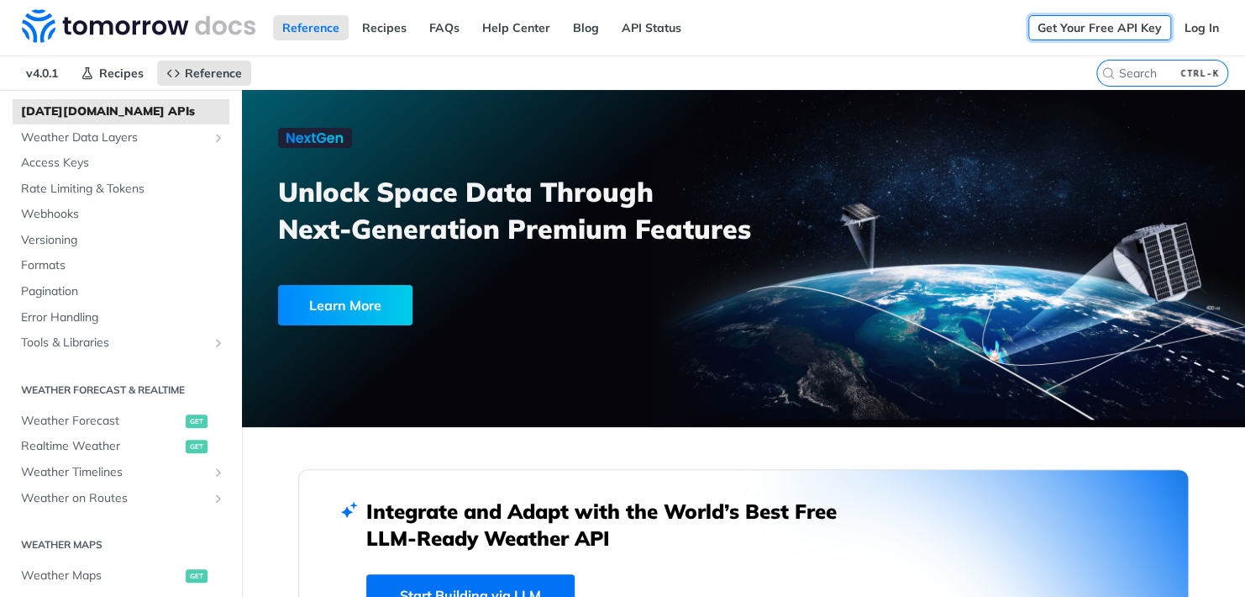
click at [1113, 32] on link "Get Your Free API Key" at bounding box center [1100, 27] width 143 height 25
click at [1184, 19] on link "Log In" at bounding box center [1202, 27] width 53 height 25
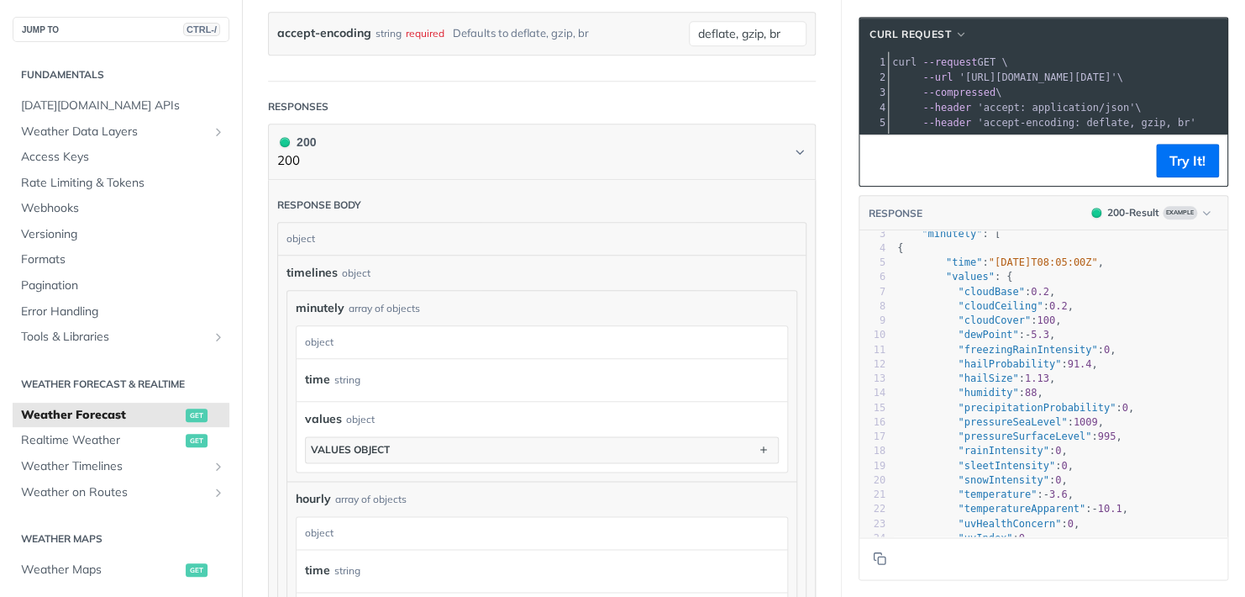
scroll to position [83, 0]
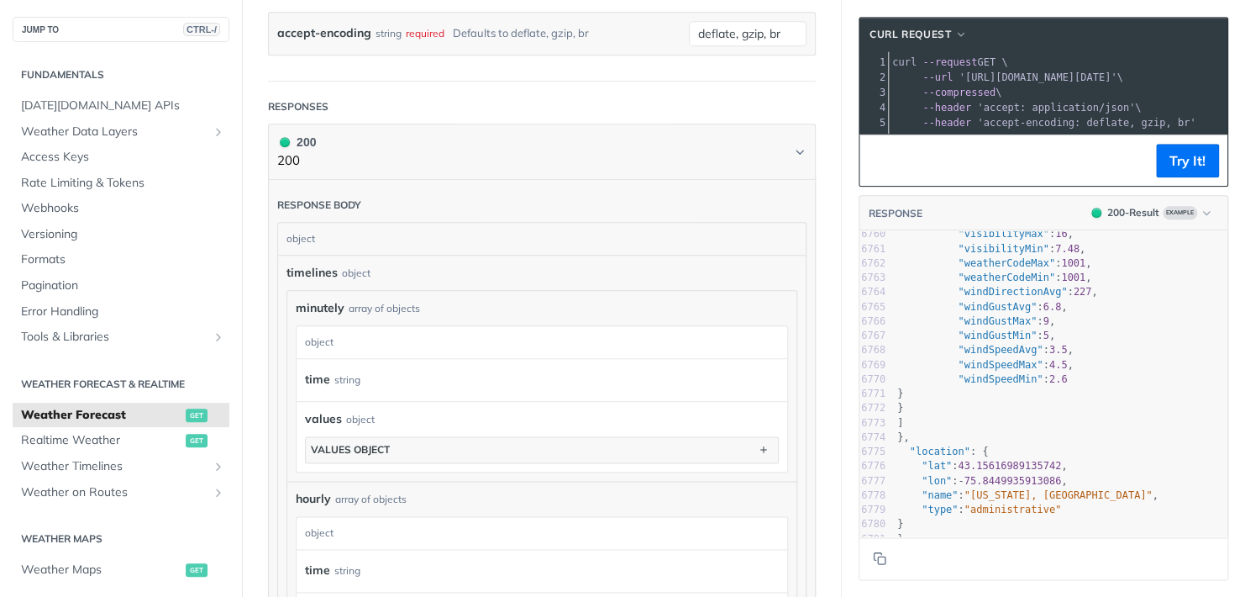
click at [993, 503] on span ""administrative"" at bounding box center [1013, 509] width 97 height 12
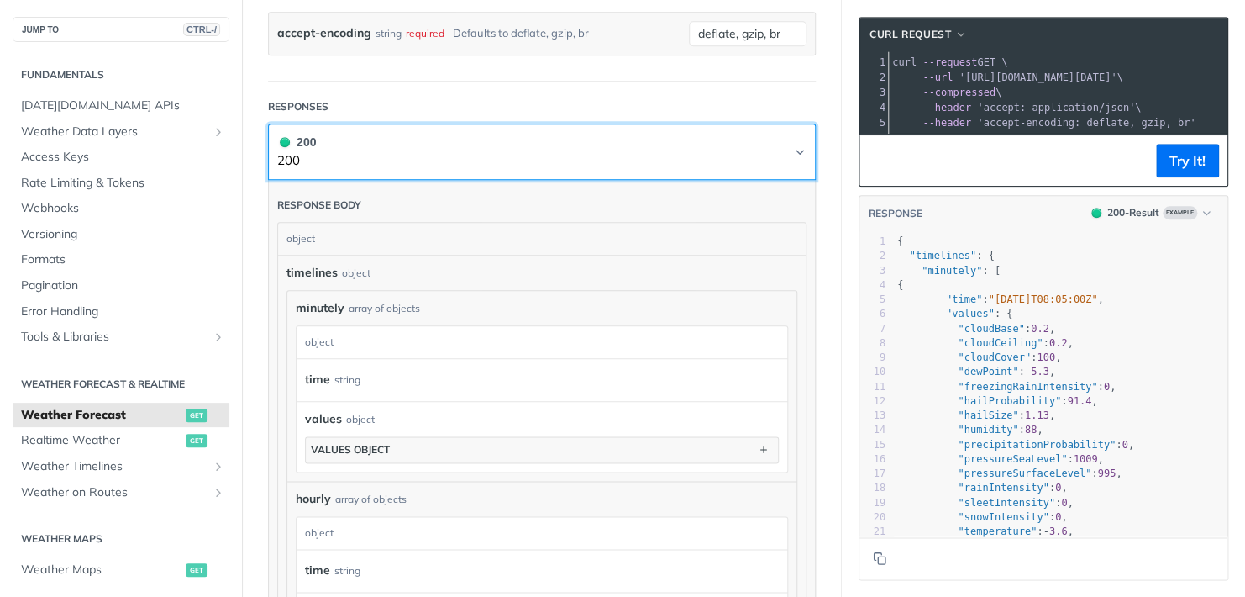
click at [444, 157] on button "200 200" at bounding box center [541, 152] width 529 height 38
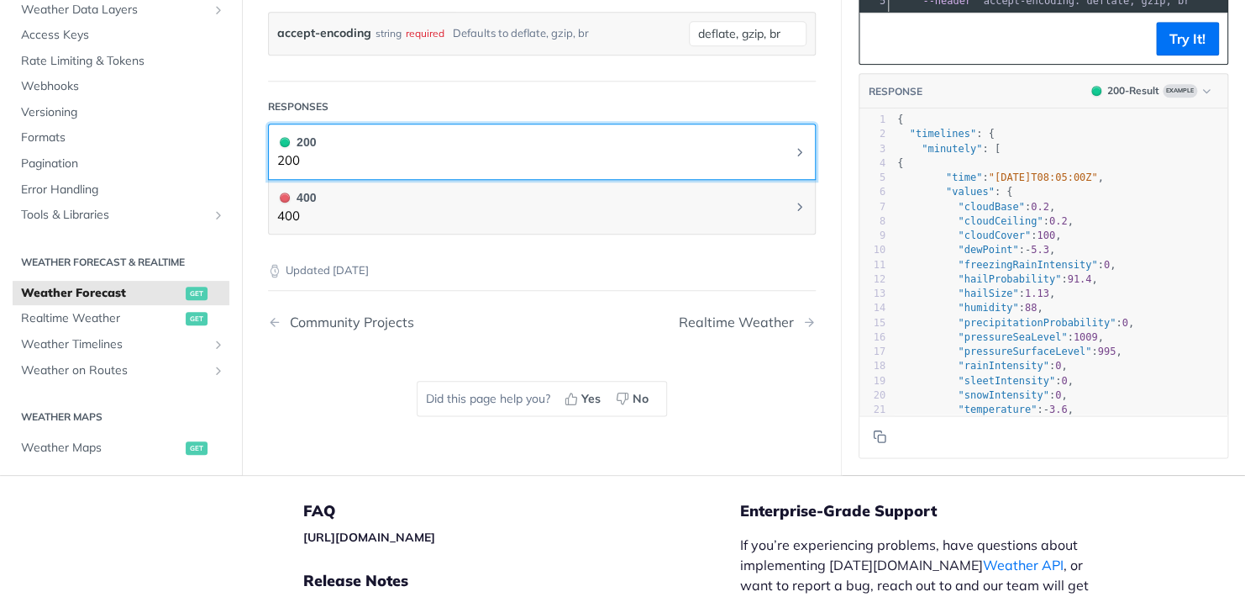
click at [444, 157] on button "200 200" at bounding box center [541, 152] width 529 height 38
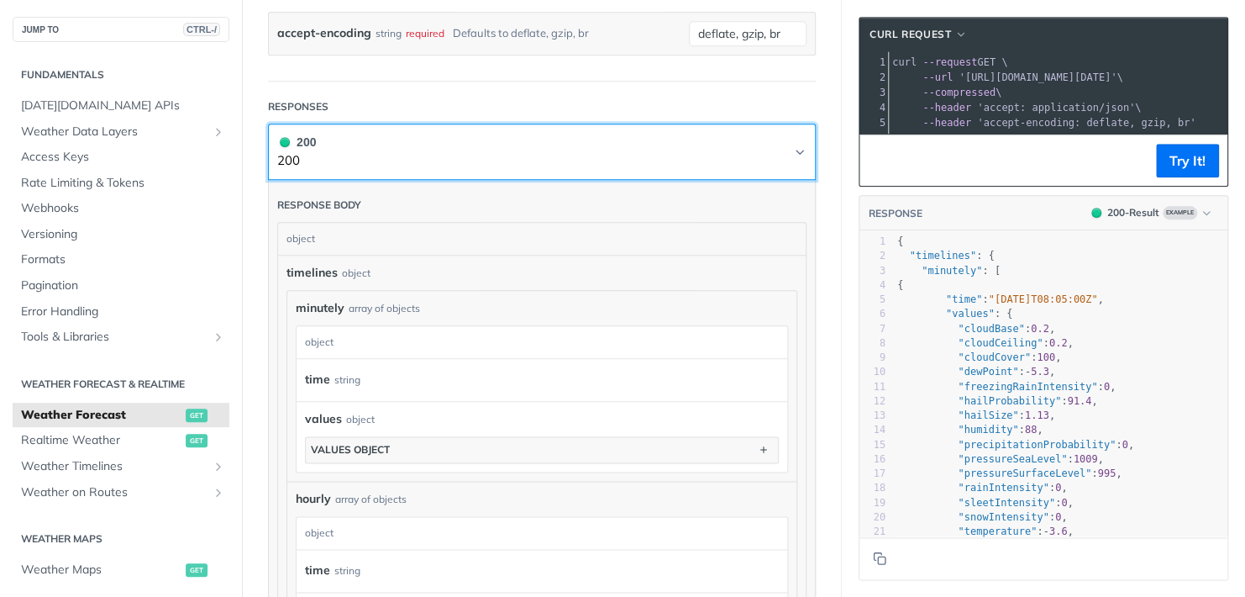
click at [317, 168] on button "200 200" at bounding box center [541, 152] width 529 height 38
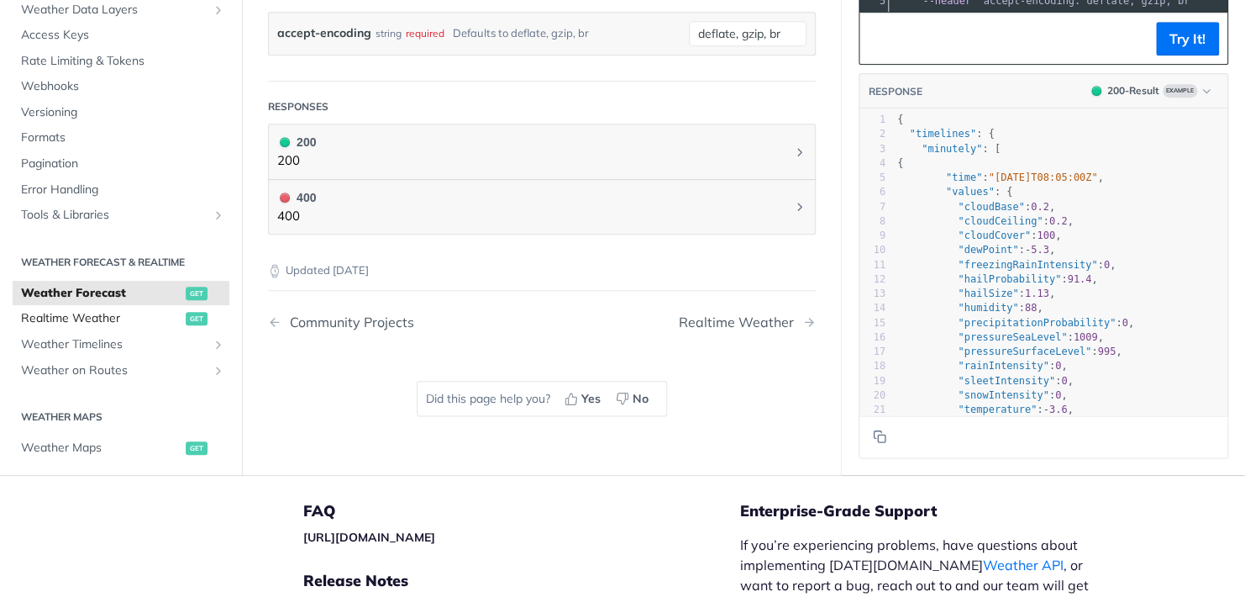
click at [97, 327] on span "Realtime Weather" at bounding box center [101, 318] width 161 height 17
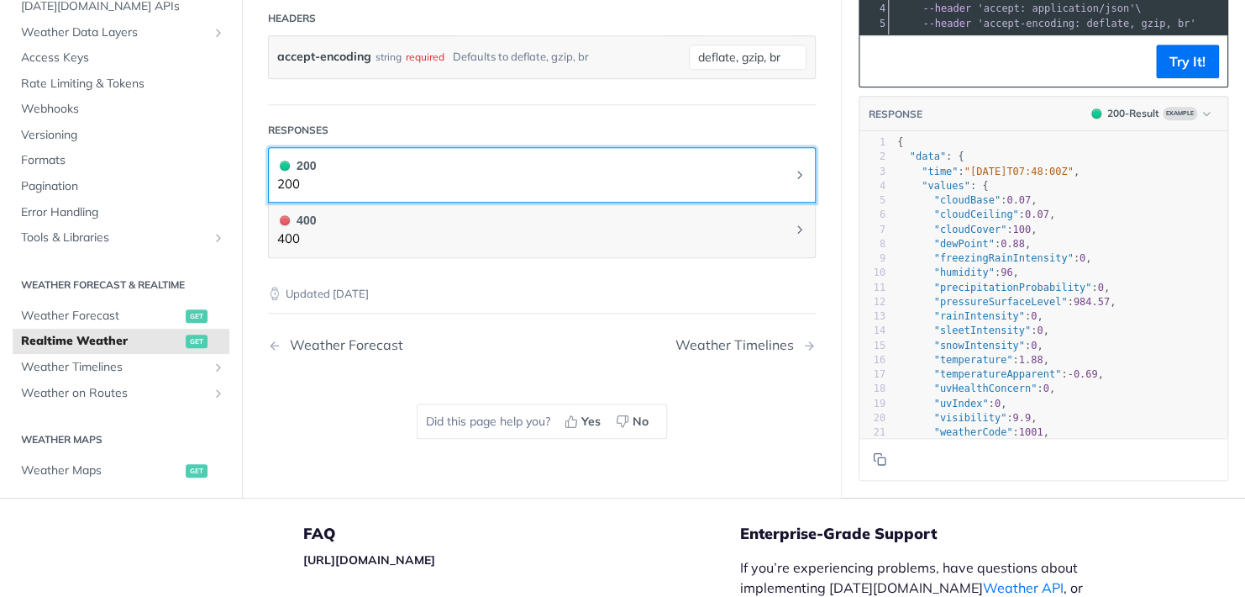
click at [388, 194] on button "200 200" at bounding box center [541, 175] width 529 height 38
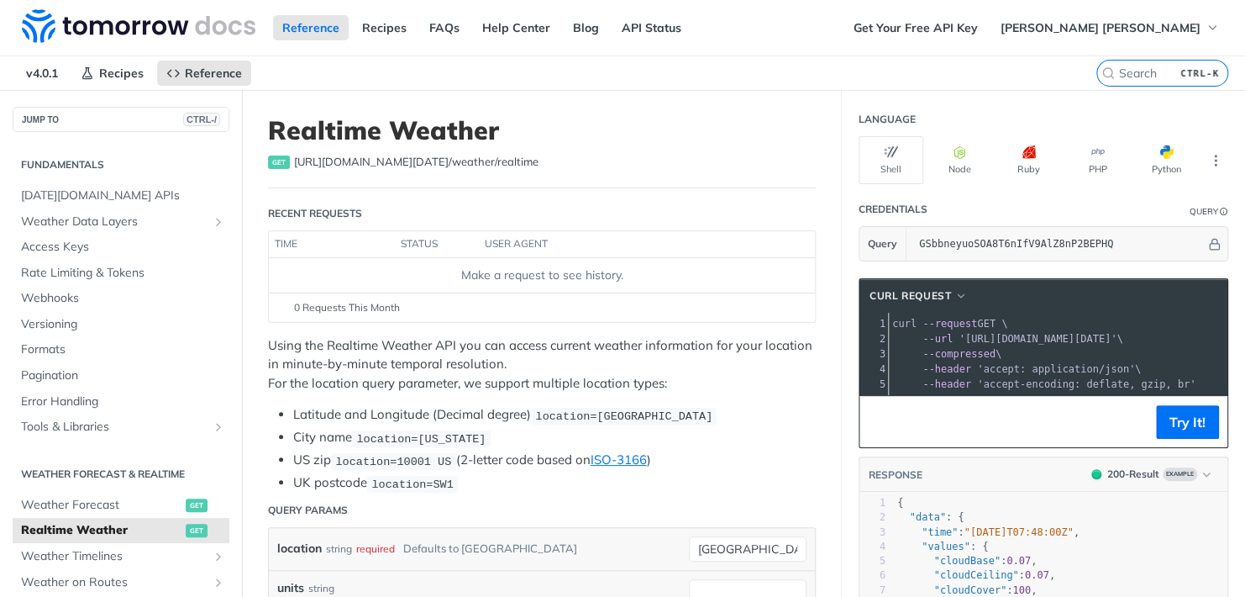
click at [1114, 62] on label "CTRL-K" at bounding box center [1163, 73] width 132 height 27
click at [1114, 66] on input "CTRL-K" at bounding box center [1141, 73] width 171 height 15
click at [1123, 75] on input "search" at bounding box center [1141, 73] width 171 height 15
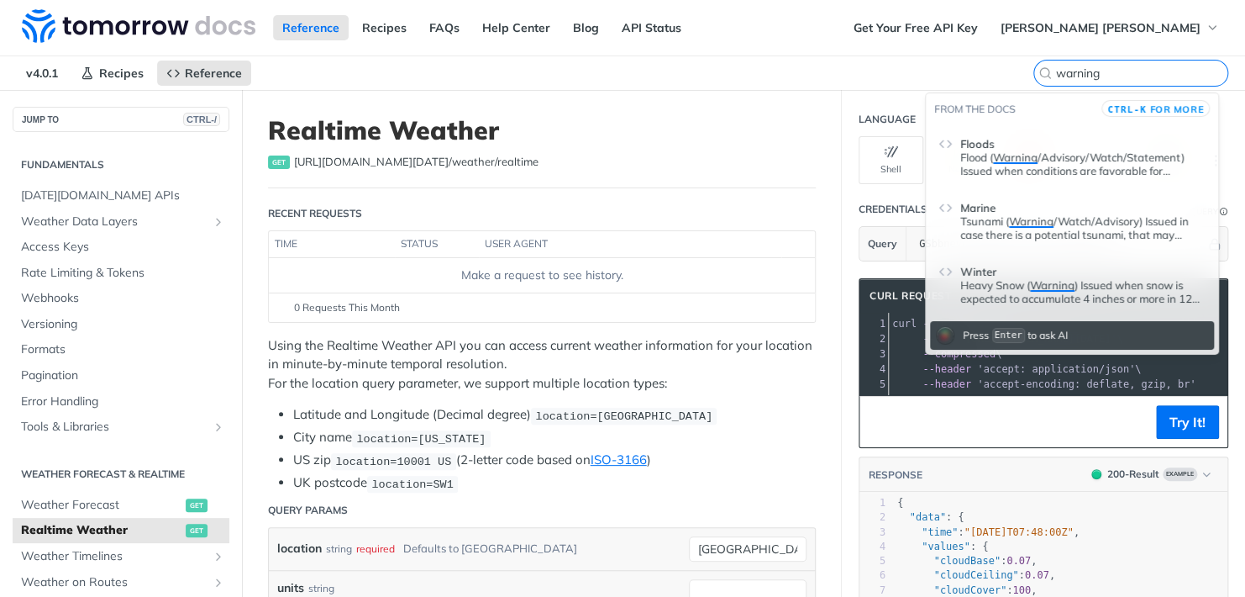
type input "warning"
click at [1011, 161] on span "Warning" at bounding box center [1015, 156] width 45 height 13
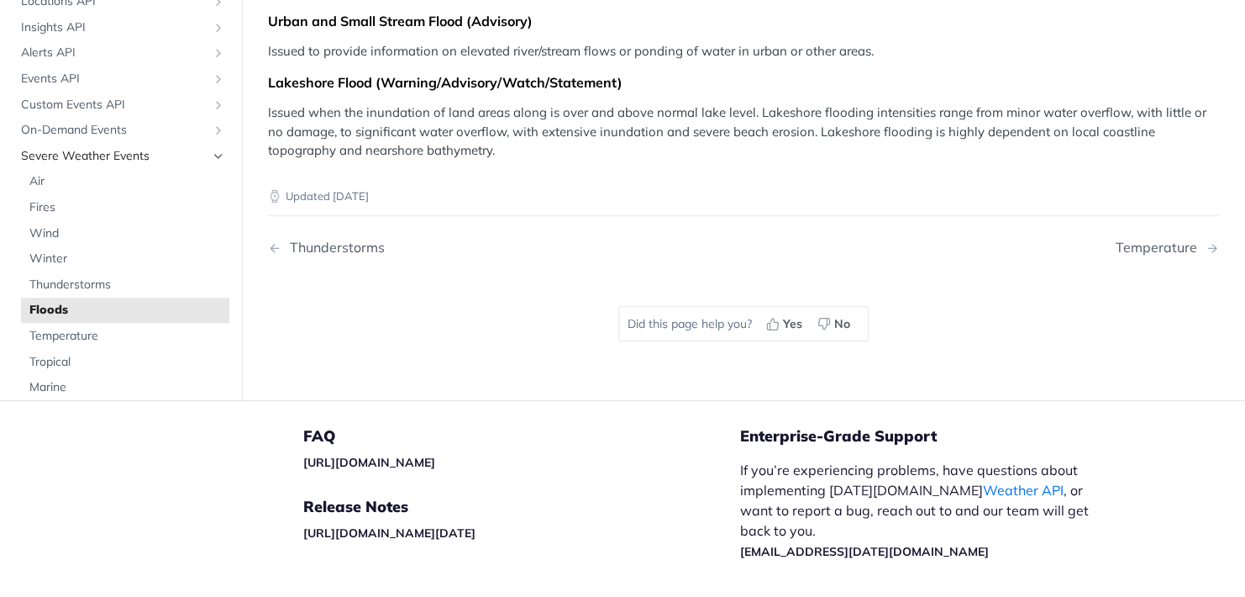
click at [118, 157] on span "Severe Weather Events" at bounding box center [114, 156] width 187 height 17
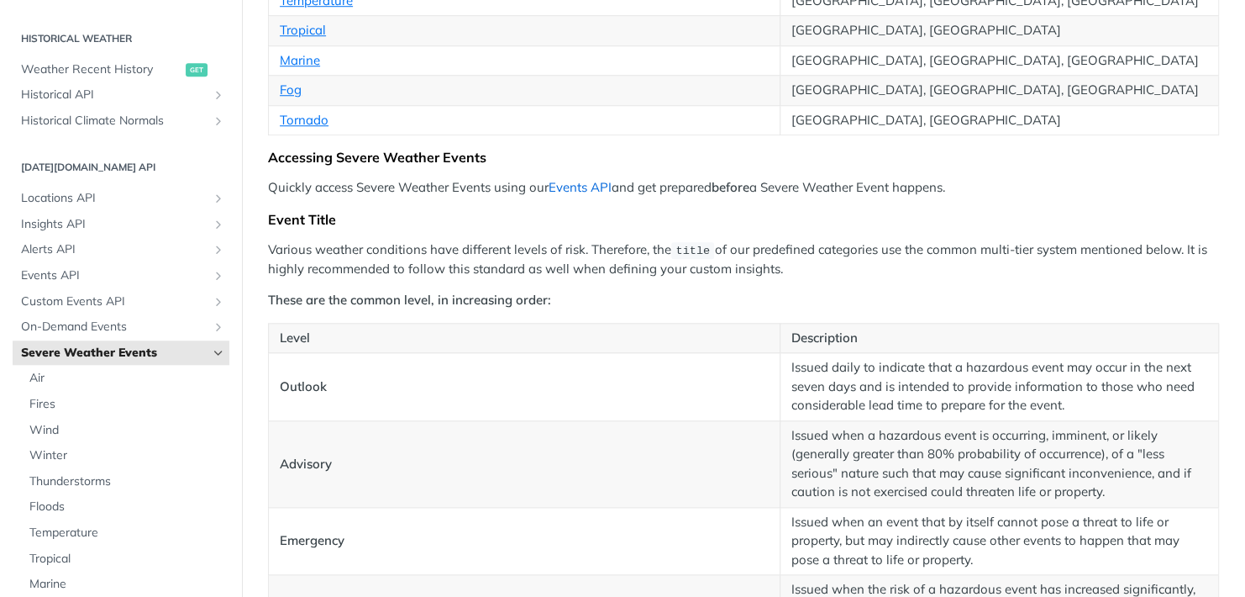
click at [571, 187] on link "Events API" at bounding box center [580, 187] width 63 height 16
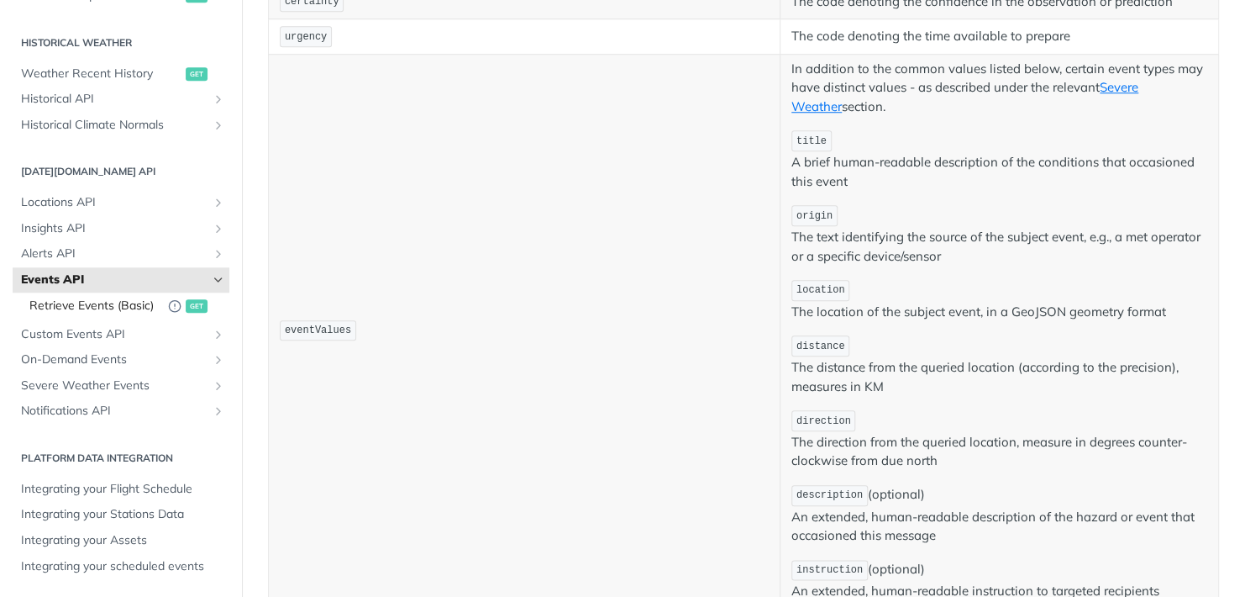
click at [82, 304] on span "Retrieve Events (Basic)" at bounding box center [94, 305] width 130 height 17
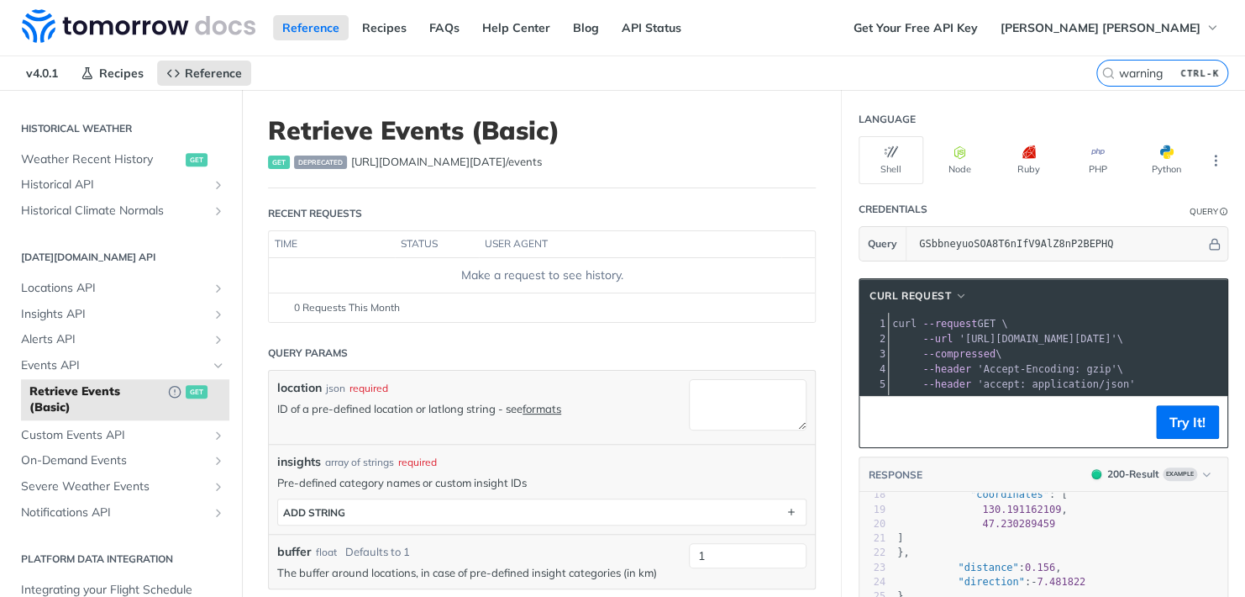
click at [329, 165] on span "deprecated" at bounding box center [320, 161] width 53 height 13
click at [104, 158] on span "Weather Recent History" at bounding box center [101, 159] width 161 height 17
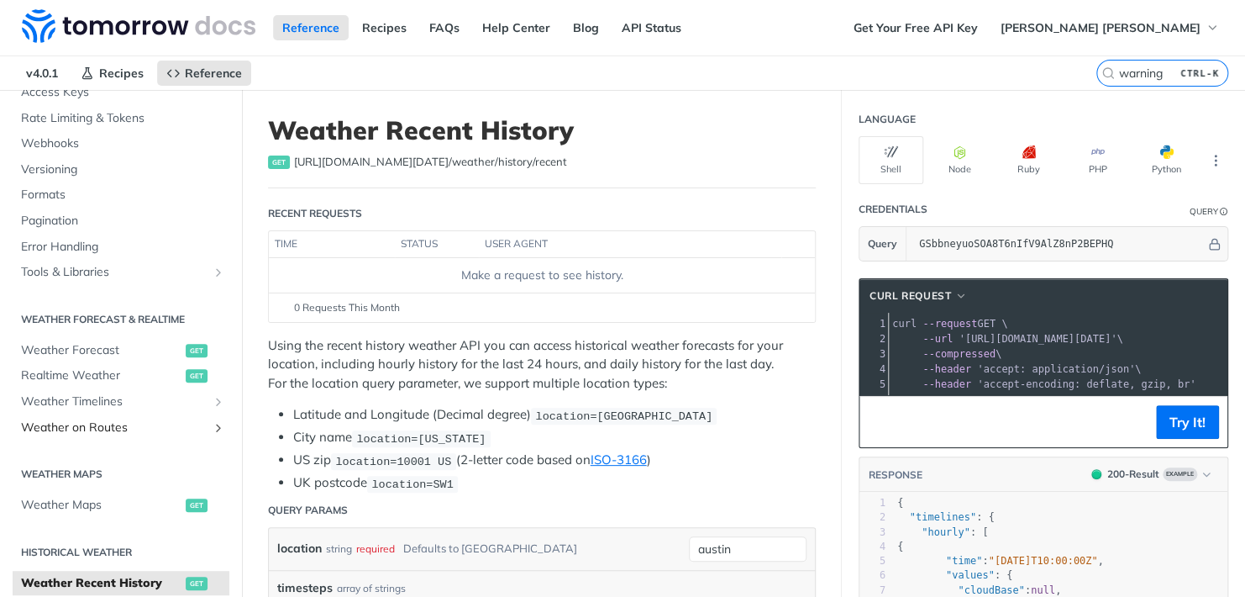
scroll to position [124, 0]
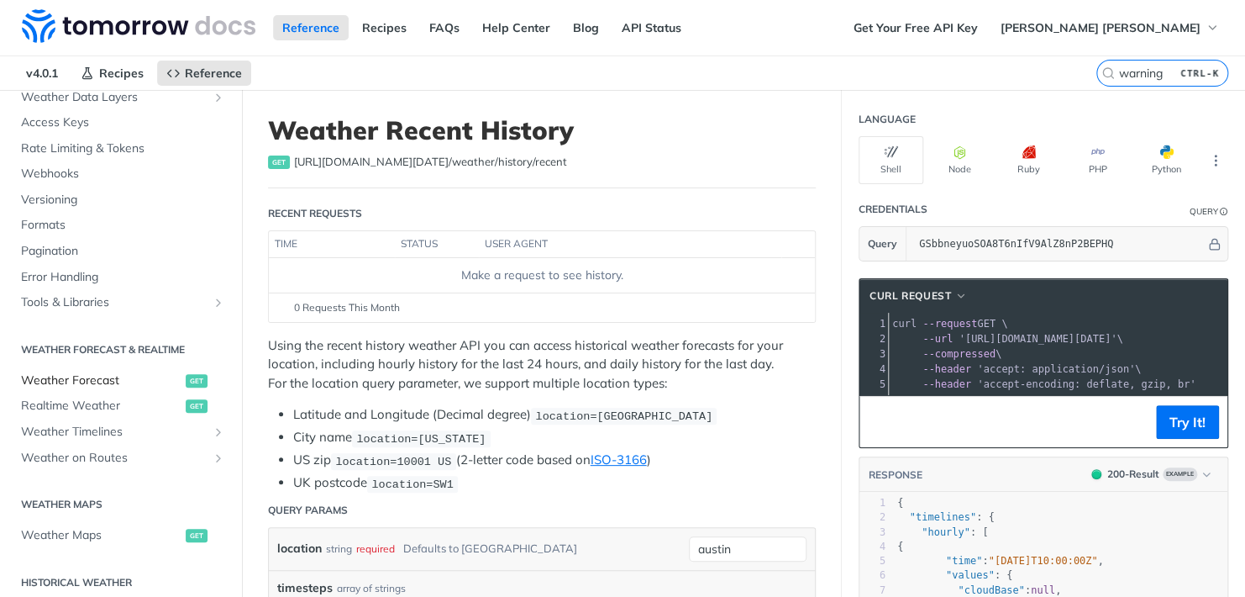
click at [85, 376] on span "Weather Forecast" at bounding box center [101, 380] width 161 height 17
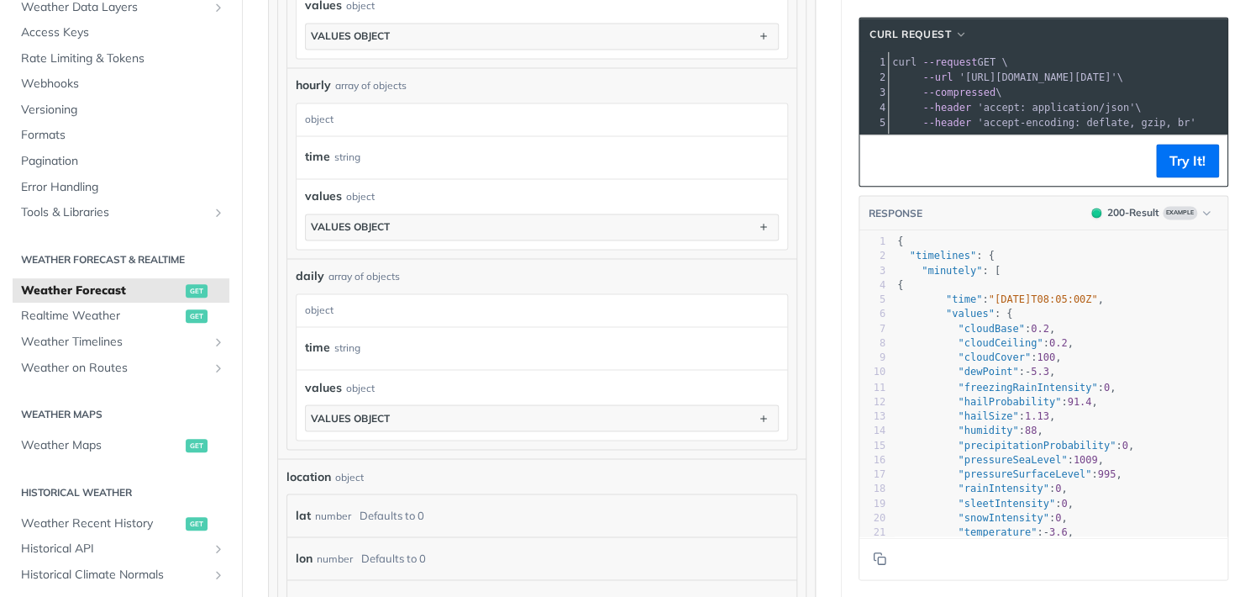
scroll to position [1176, 0]
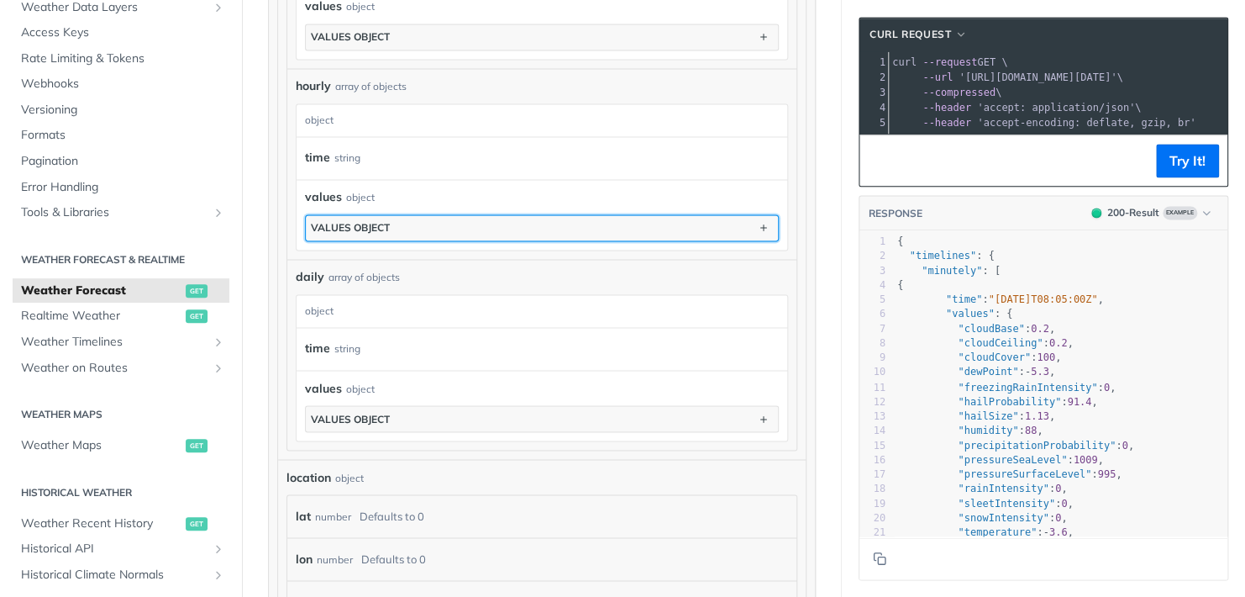
click at [382, 233] on div "values object" at bounding box center [350, 227] width 79 height 13
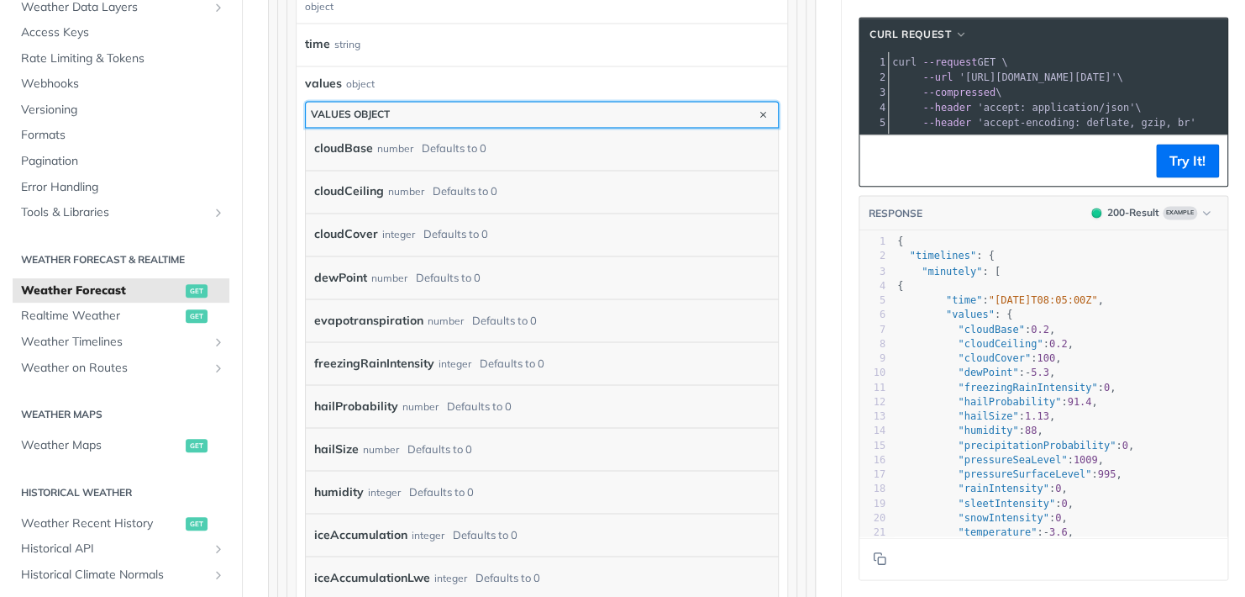
scroll to position [1260, 0]
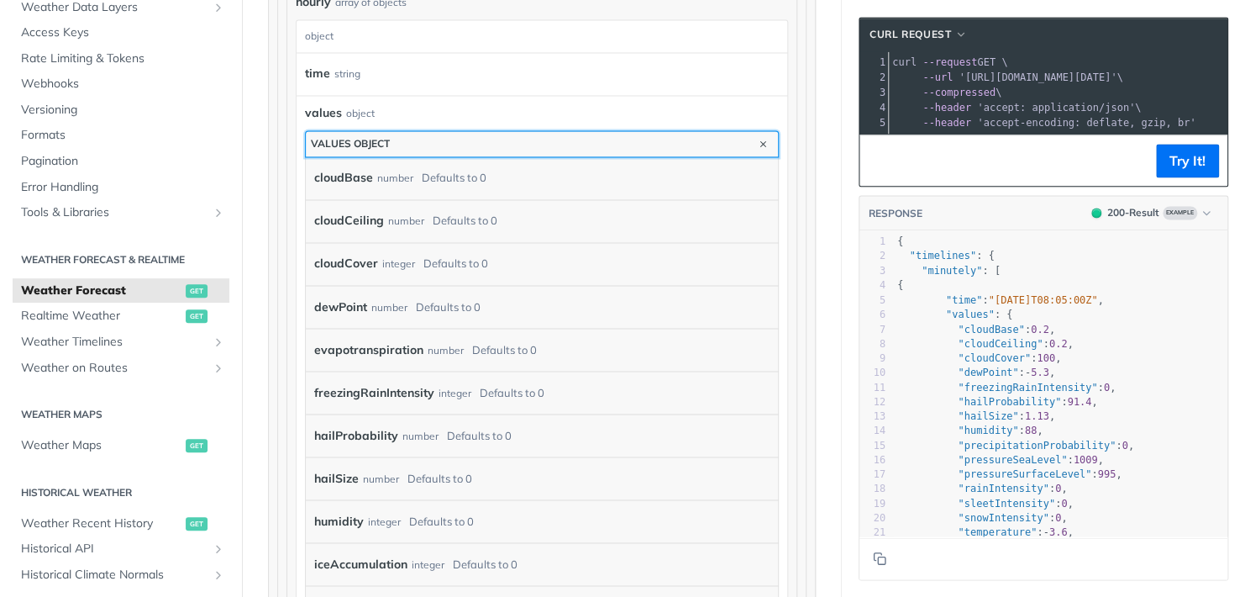
click at [376, 150] on div "values object" at bounding box center [350, 143] width 79 height 13
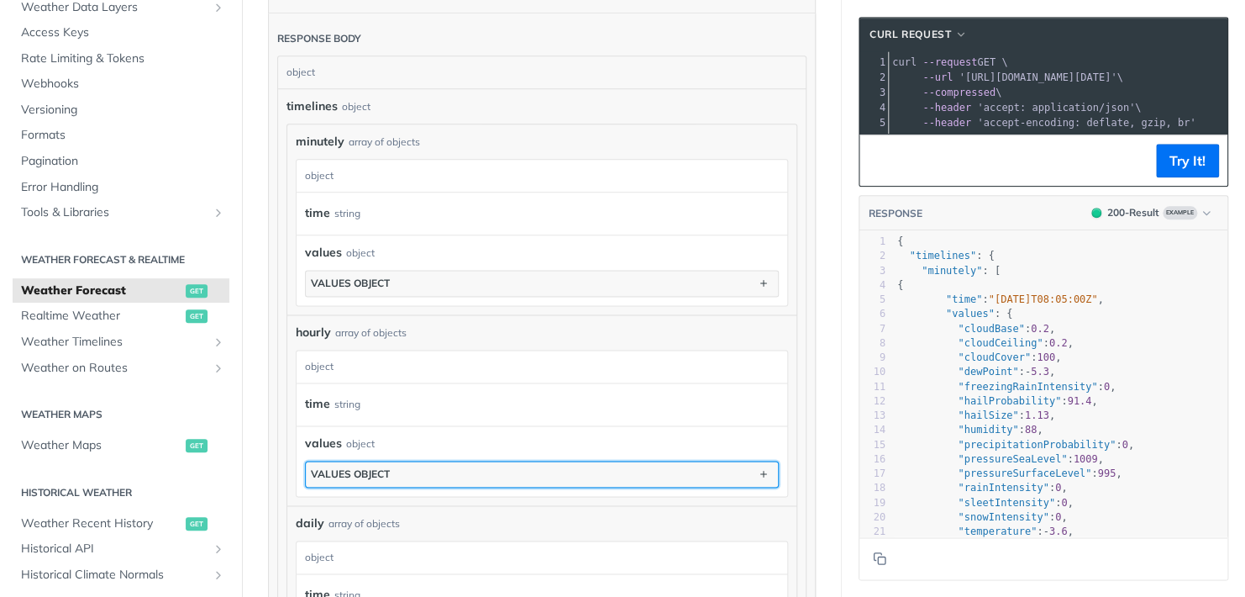
scroll to position [924, 0]
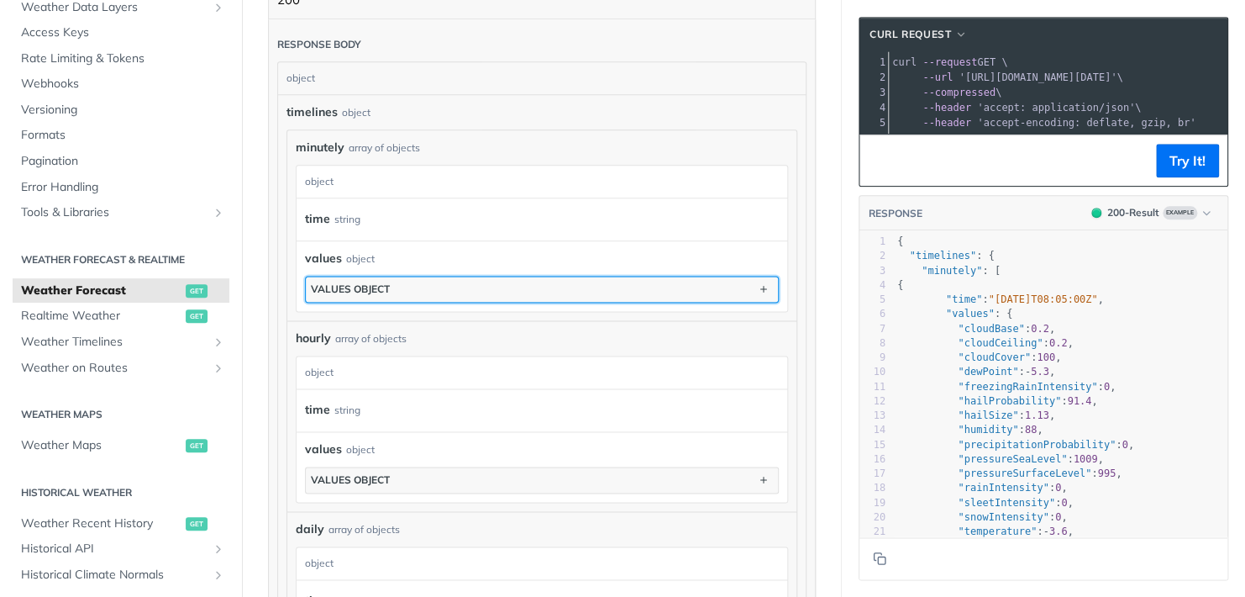
click at [378, 291] on button "values object" at bounding box center [542, 288] width 472 height 25
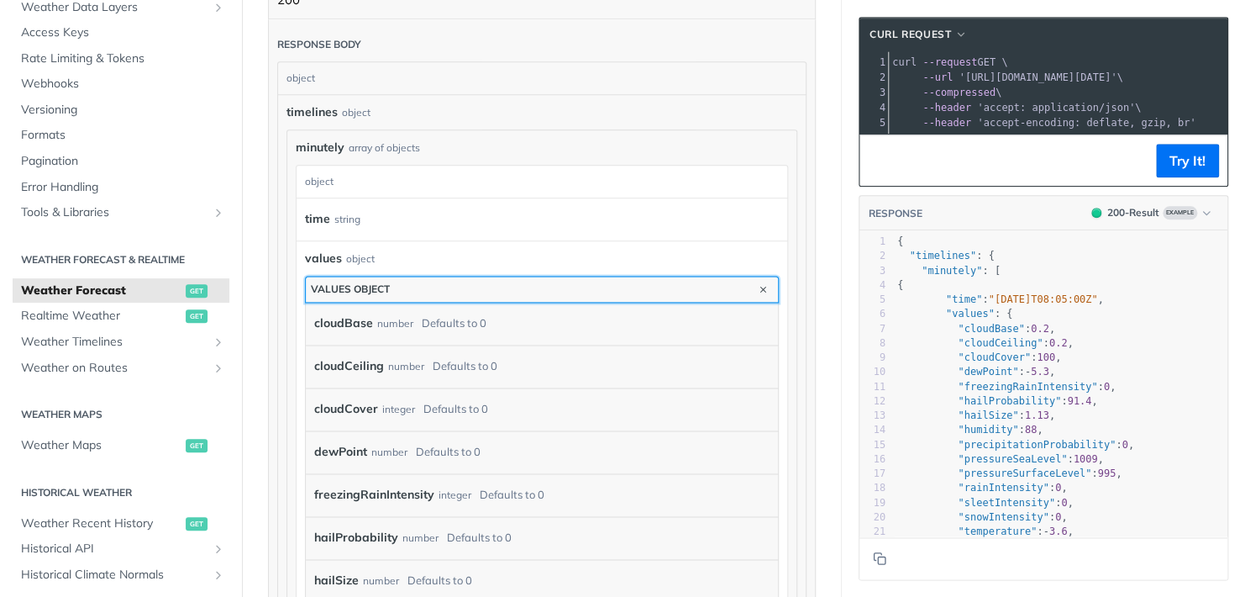
click at [378, 291] on button "values object" at bounding box center [542, 288] width 472 height 25
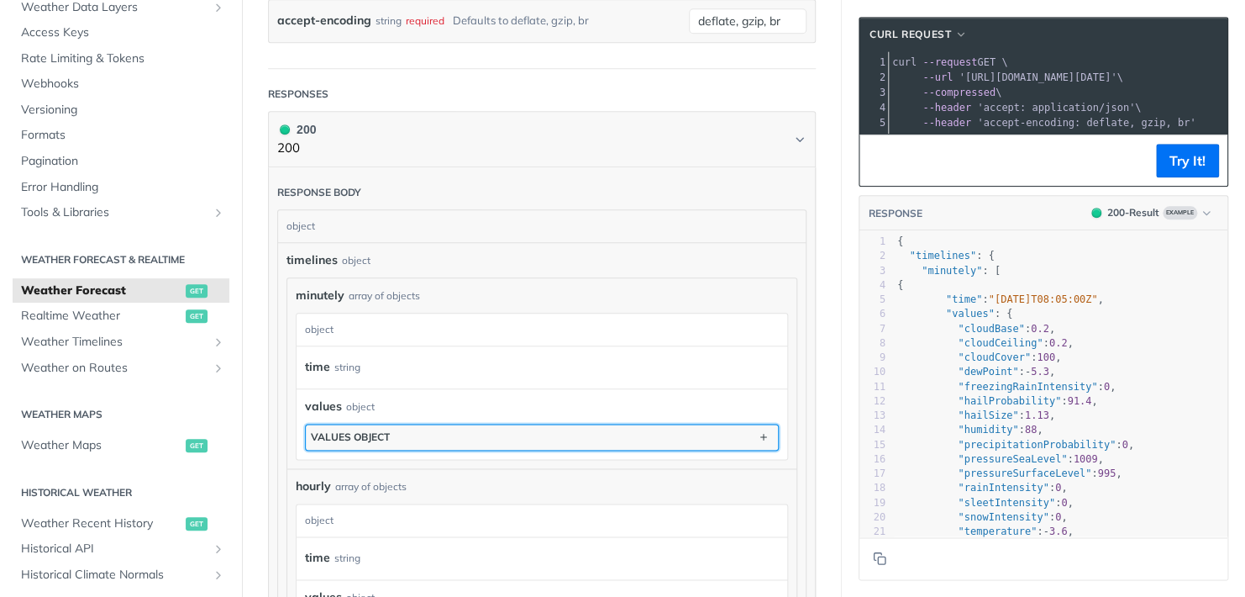
scroll to position [756, 0]
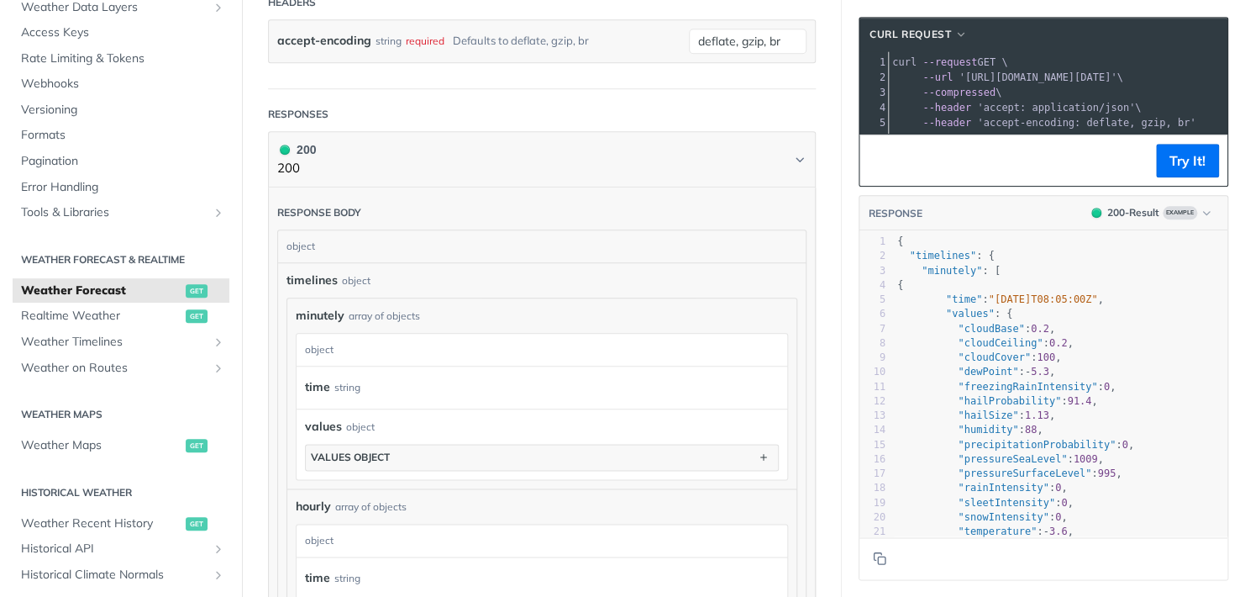
click at [329, 262] on div "object" at bounding box center [540, 246] width 524 height 32
click at [329, 286] on span "timelines" at bounding box center [312, 280] width 51 height 18
click at [331, 289] on span "timelines" at bounding box center [312, 280] width 51 height 18
click at [334, 324] on span "minutely" at bounding box center [320, 316] width 49 height 18
click at [334, 337] on div "minutely object time string values object values object" at bounding box center [542, 401] width 492 height 155
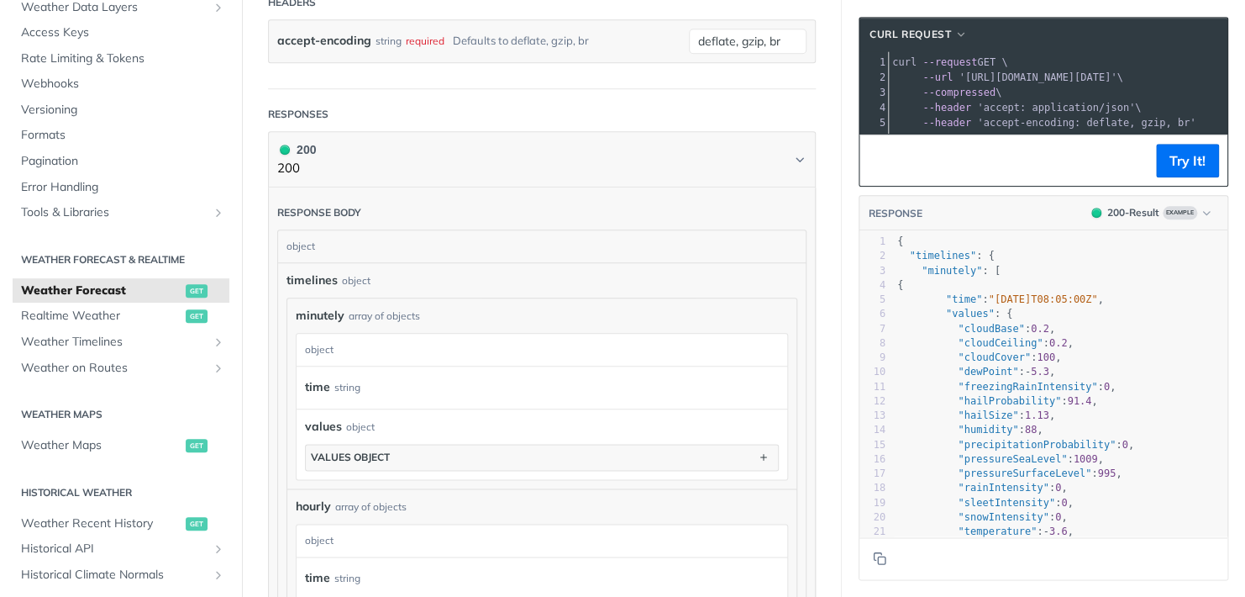
click at [334, 351] on div "object" at bounding box center [540, 350] width 487 height 32
click at [334, 363] on div "object" at bounding box center [540, 350] width 487 height 32
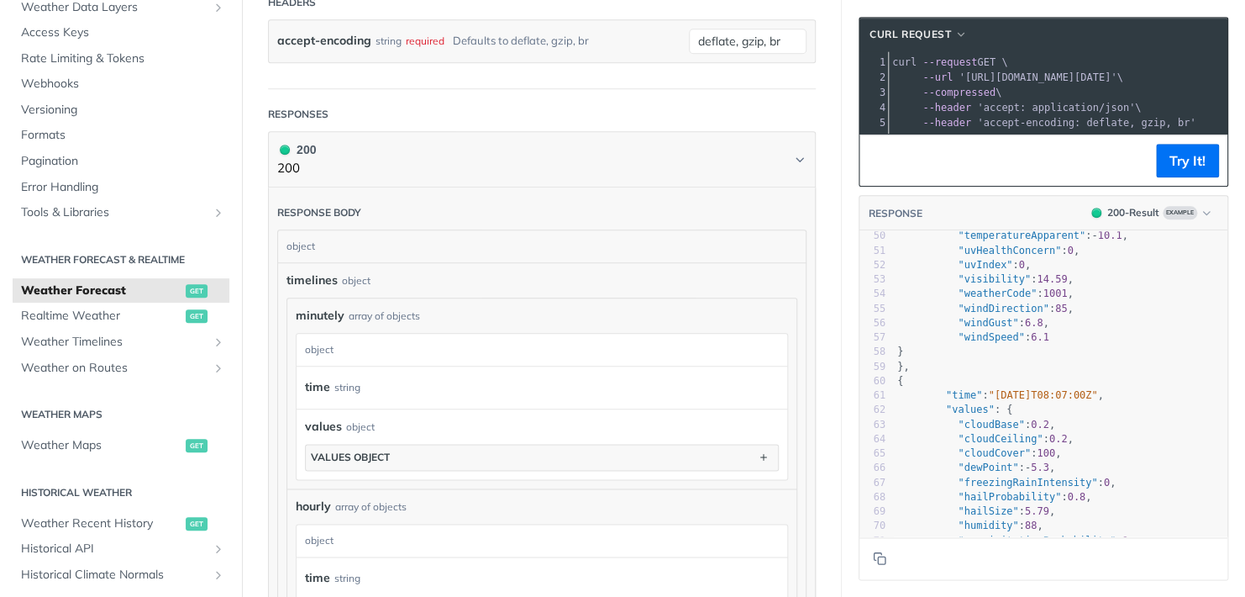
scroll to position [1092, 0]
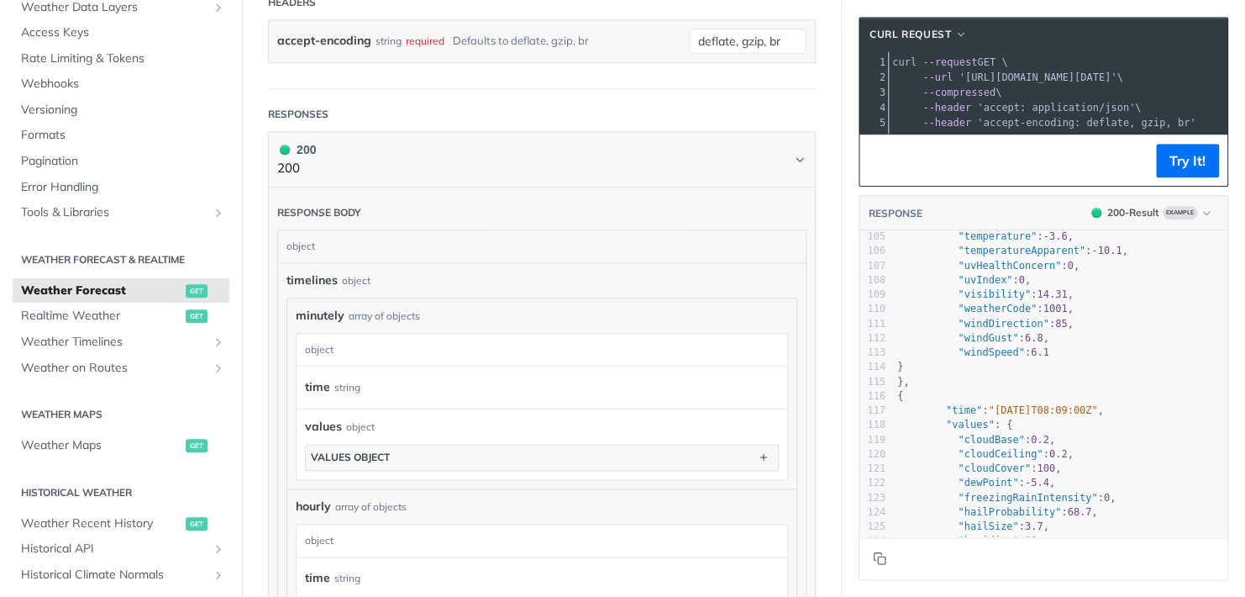
click at [643, 308] on div "minutely array of objects minutely object time string values object values obje…" at bounding box center [541, 393] width 509 height 190
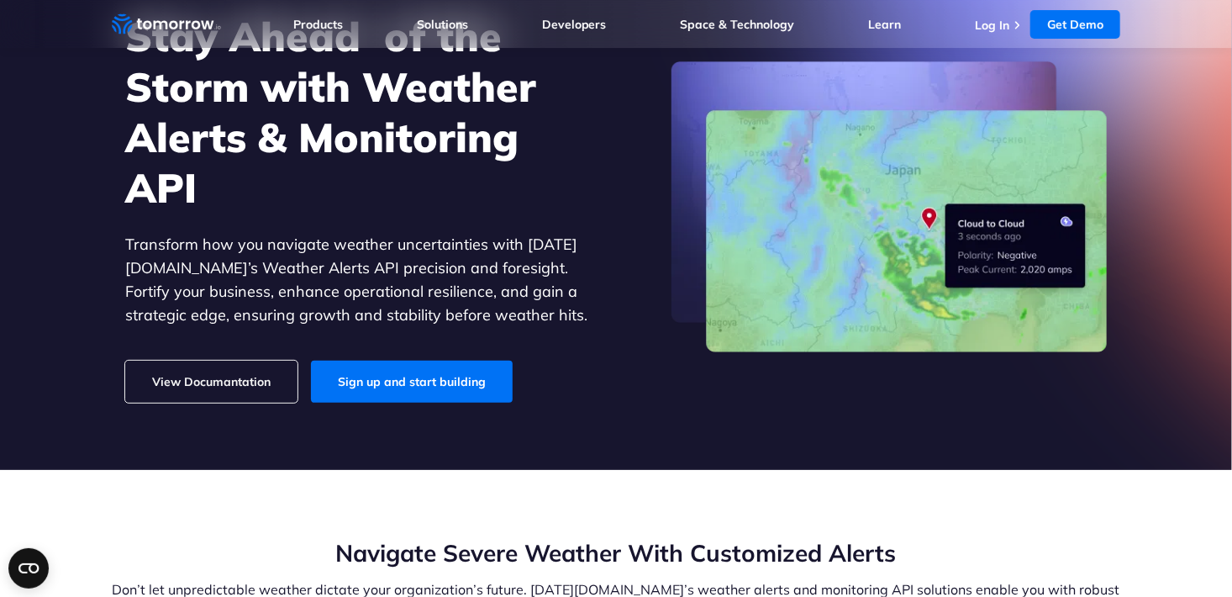
scroll to position [84, 0]
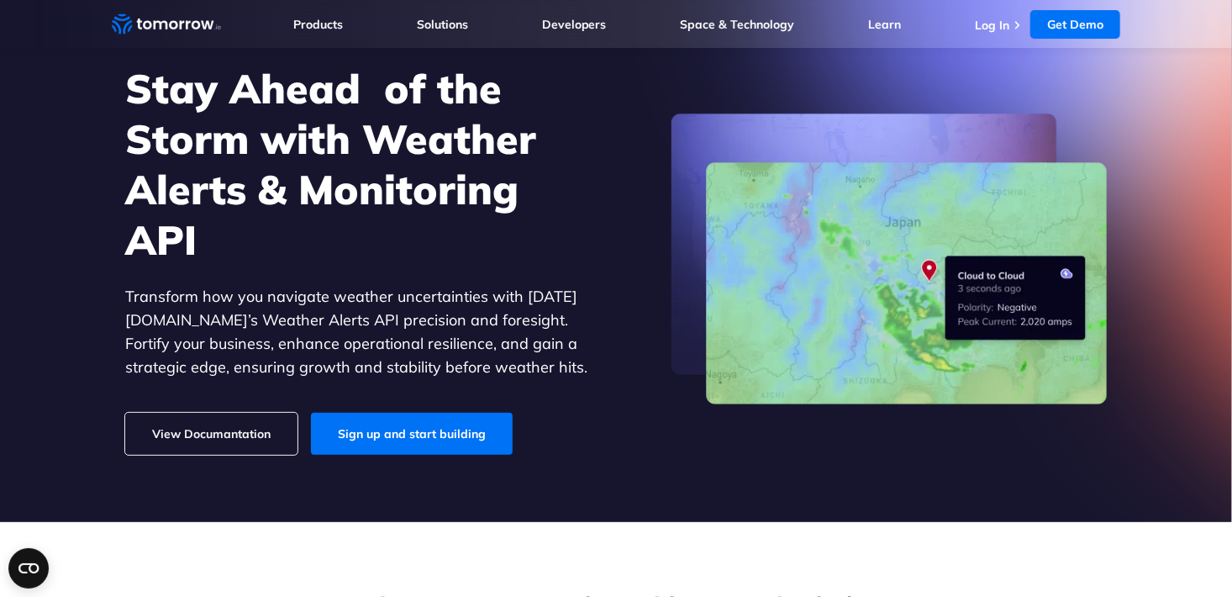
click at [252, 440] on link "View Documantation" at bounding box center [211, 434] width 172 height 42
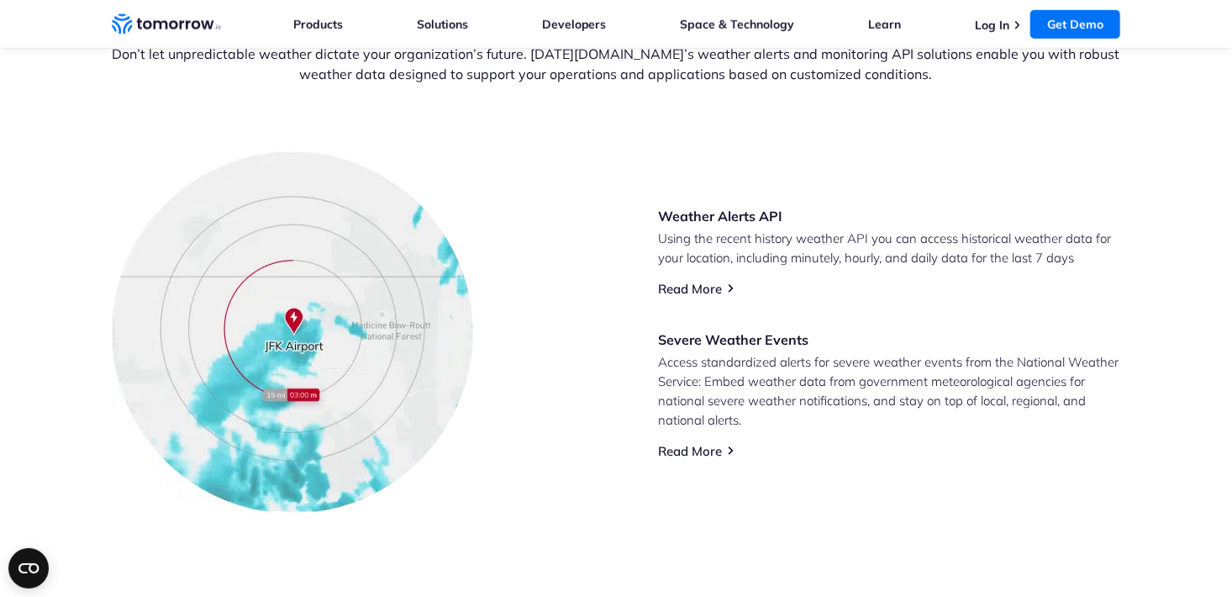
scroll to position [672, 0]
click at [712, 451] on link "Read More" at bounding box center [690, 451] width 64 height 16
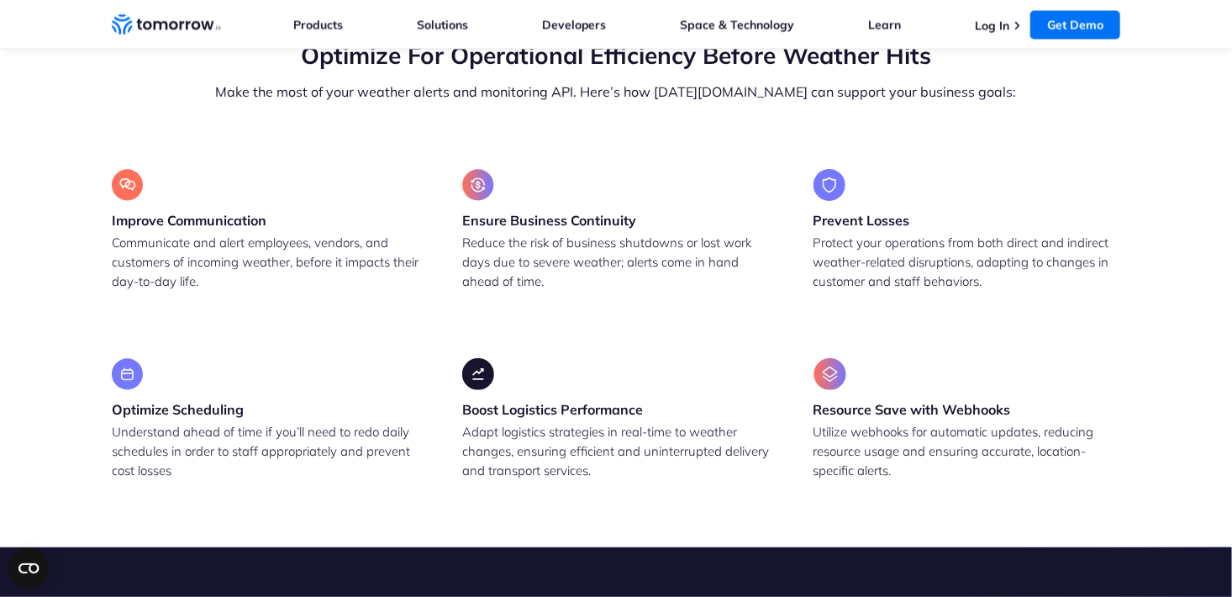
scroll to position [1765, 0]
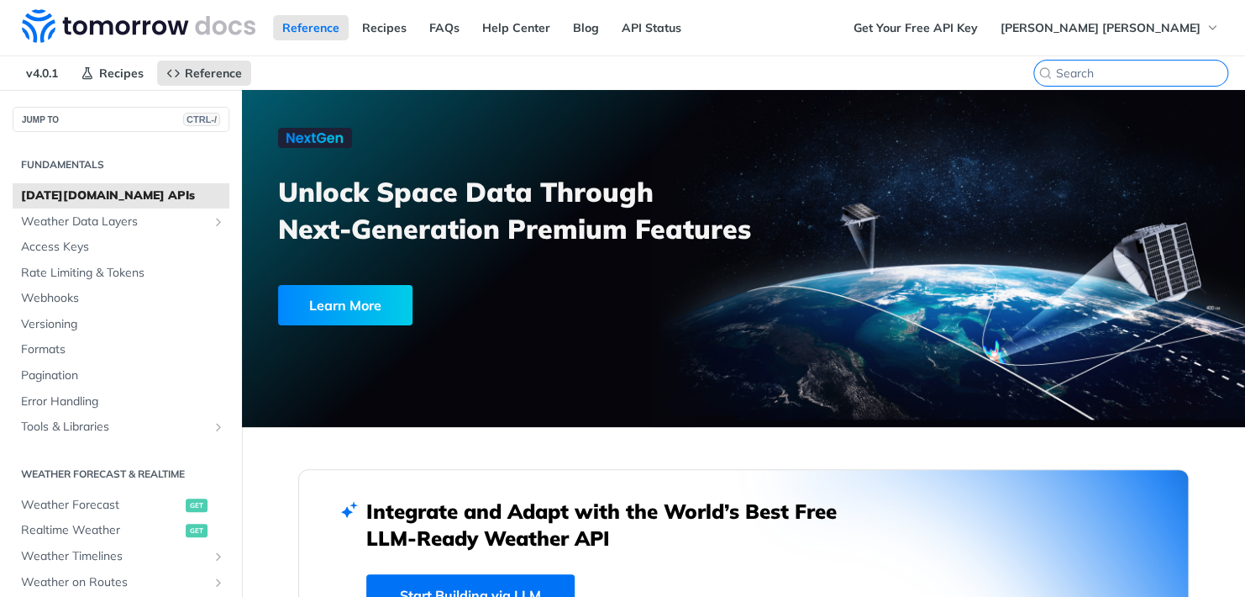
click at [1123, 67] on input "CTRL-K" at bounding box center [1141, 73] width 171 height 15
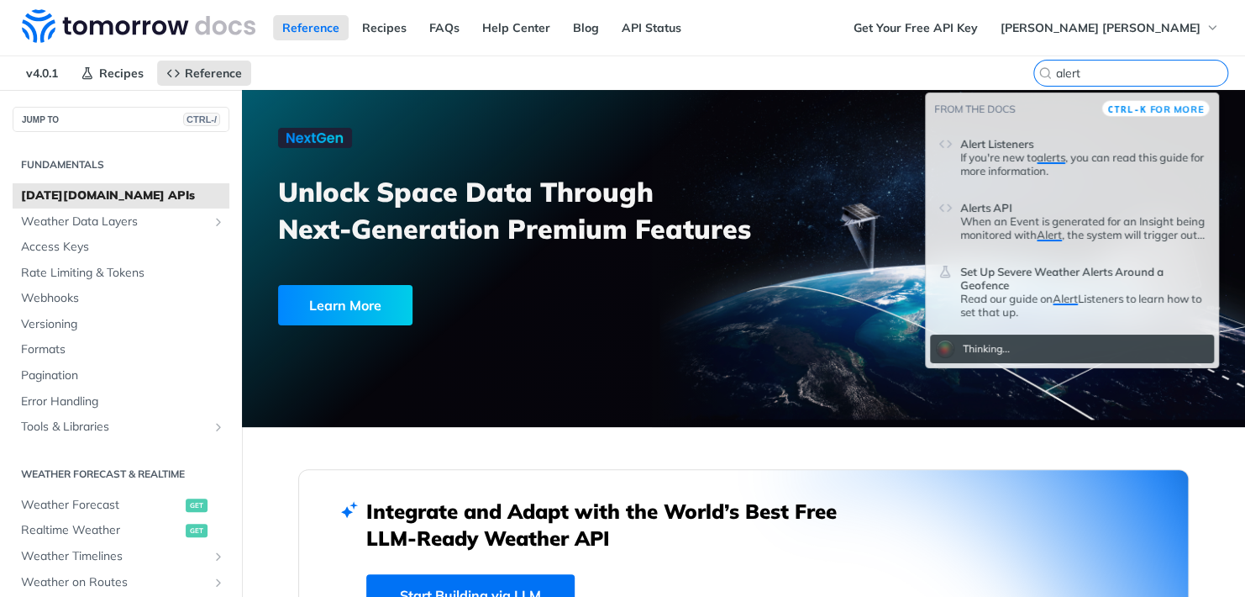
type input "alert"
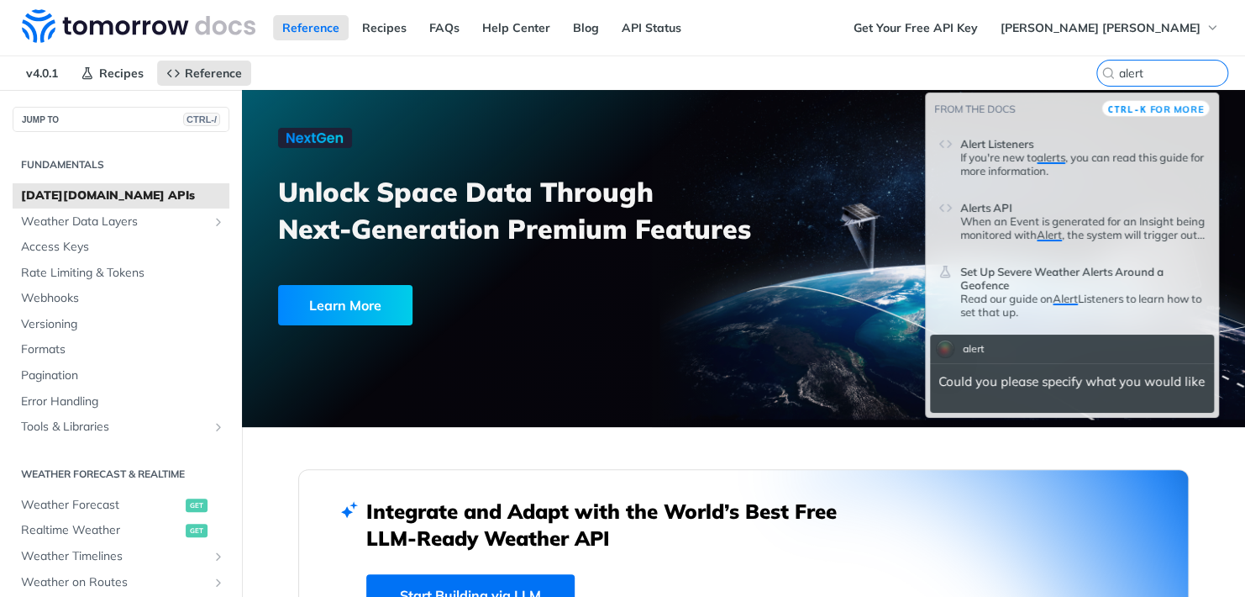
click at [1071, 229] on p "When an Event is generated for an Insight being monitored with Alert , the syst…" at bounding box center [1082, 227] width 245 height 27
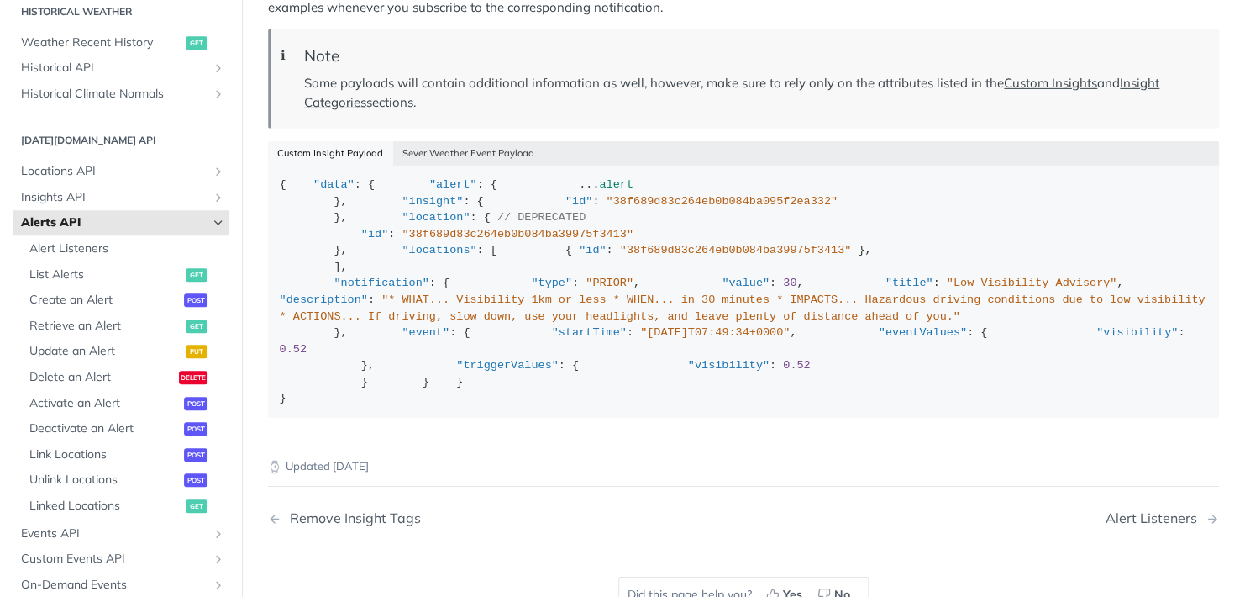
scroll to position [2521, 0]
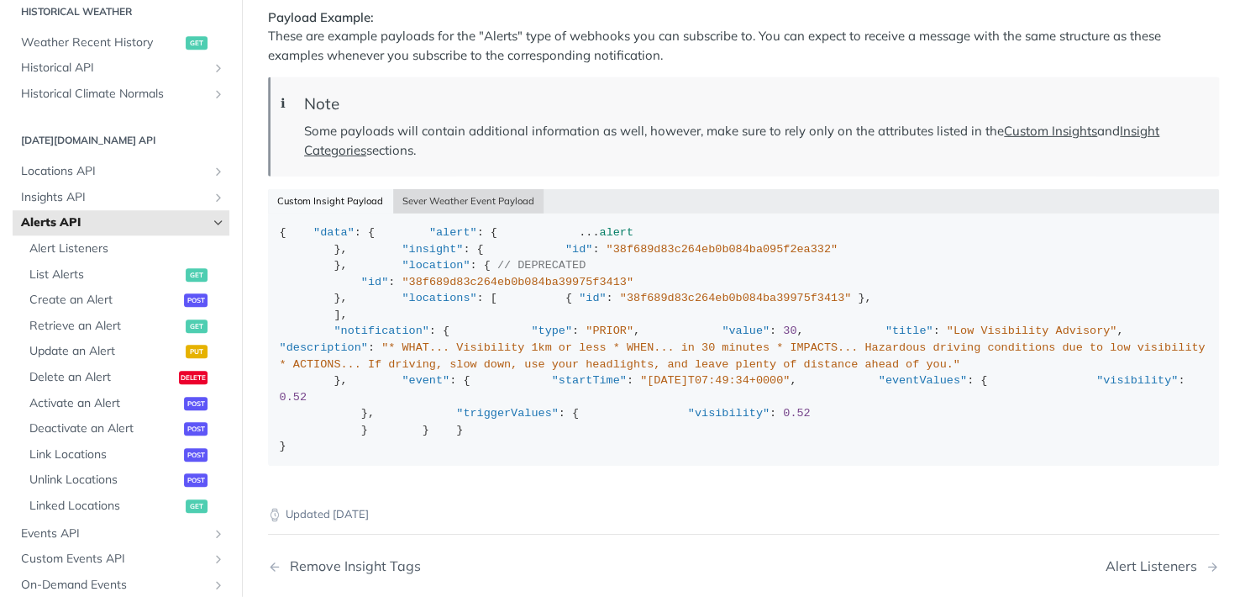
click at [416, 213] on button "Sever Weather Event Payload" at bounding box center [468, 201] width 151 height 24
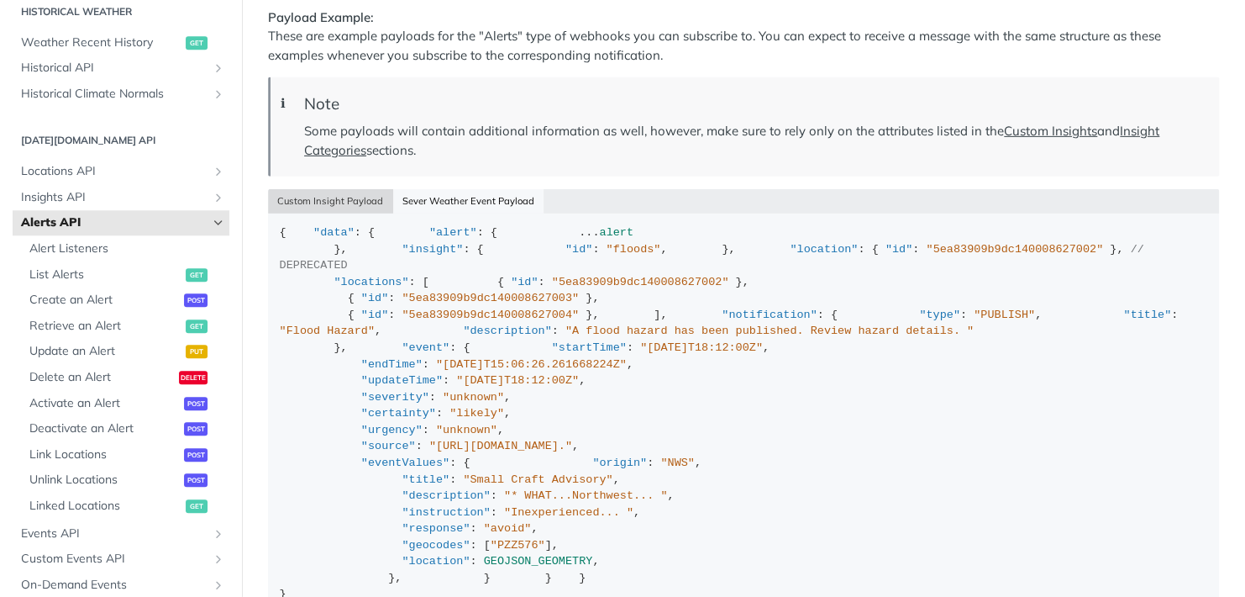
click at [344, 213] on button "Custom Insight Payload" at bounding box center [330, 201] width 125 height 24
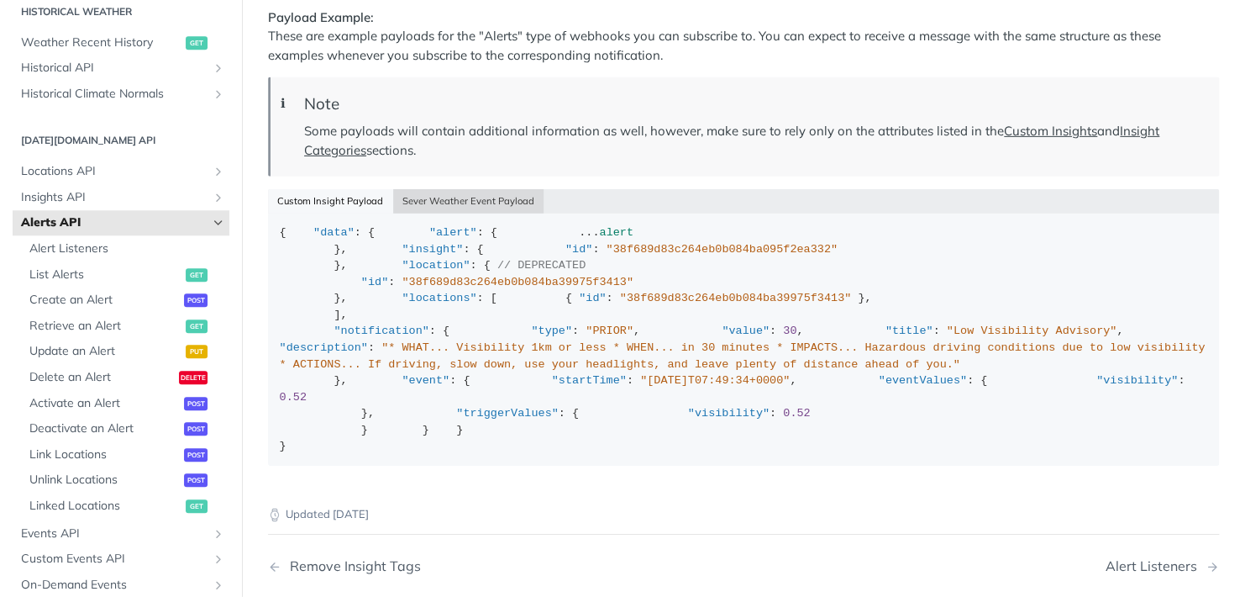
click at [395, 213] on button "Sever Weather Event Payload" at bounding box center [468, 201] width 151 height 24
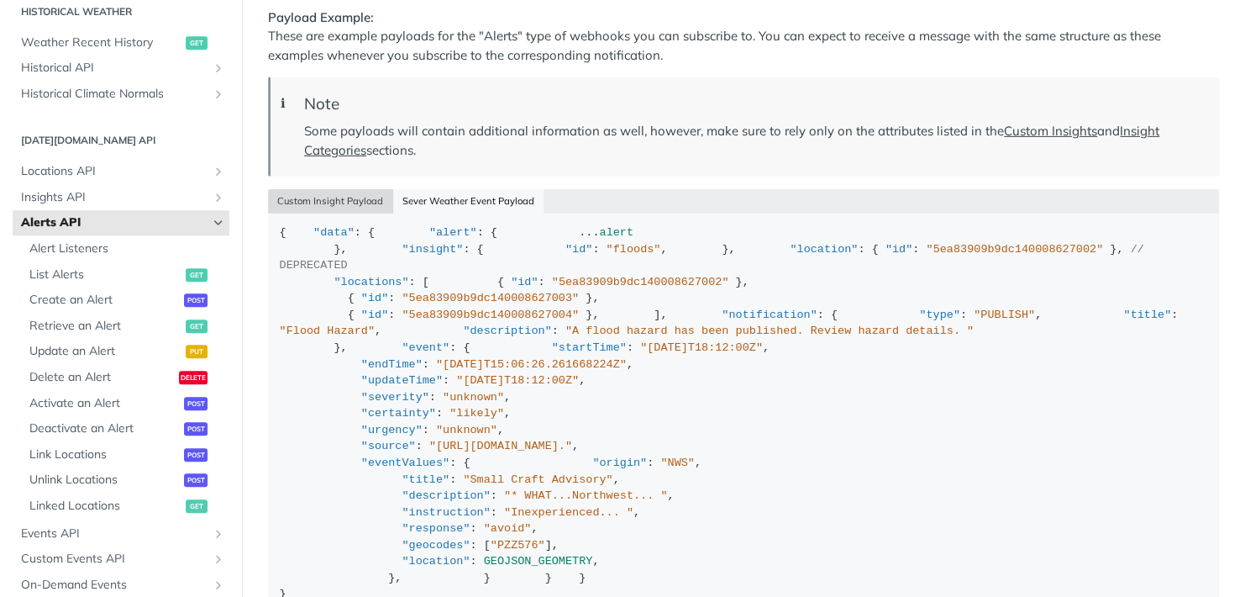
click at [361, 213] on button "Custom Insight Payload" at bounding box center [330, 201] width 125 height 24
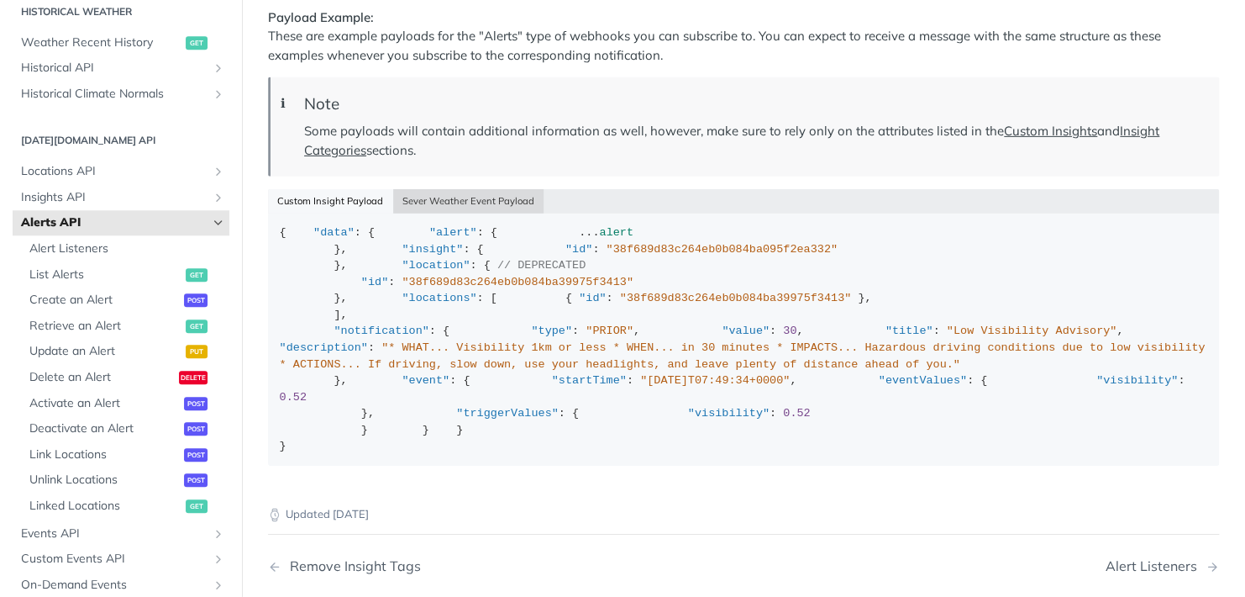
click at [413, 213] on button "Sever Weather Event Payload" at bounding box center [468, 201] width 151 height 24
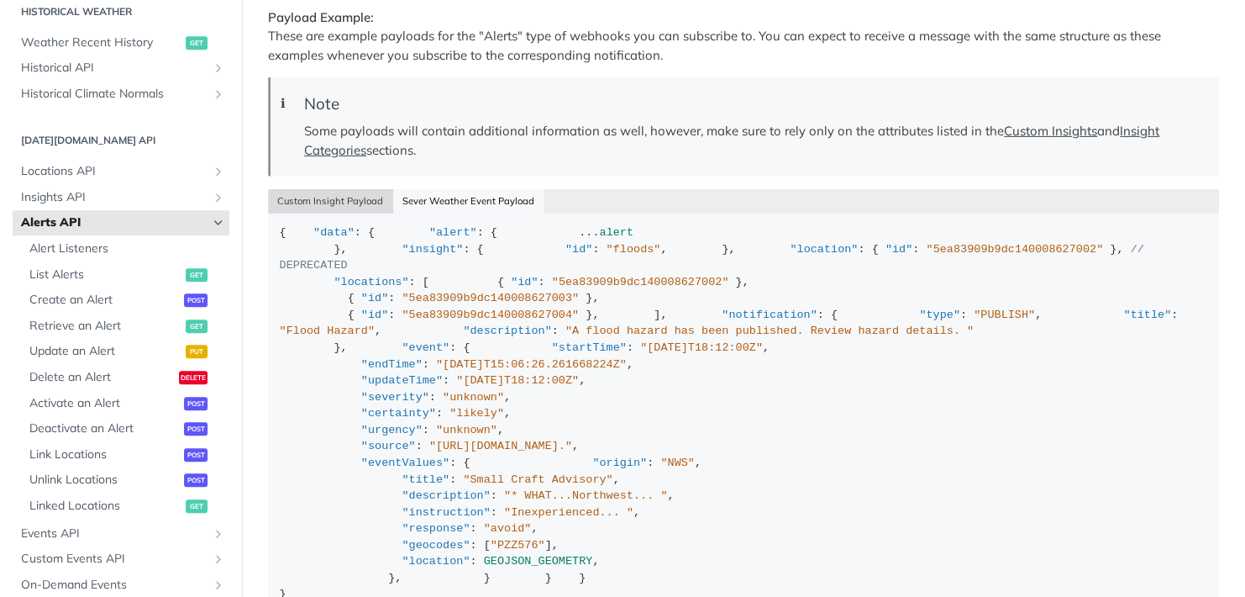
click at [354, 213] on button "Custom Insight Payload" at bounding box center [330, 201] width 125 height 24
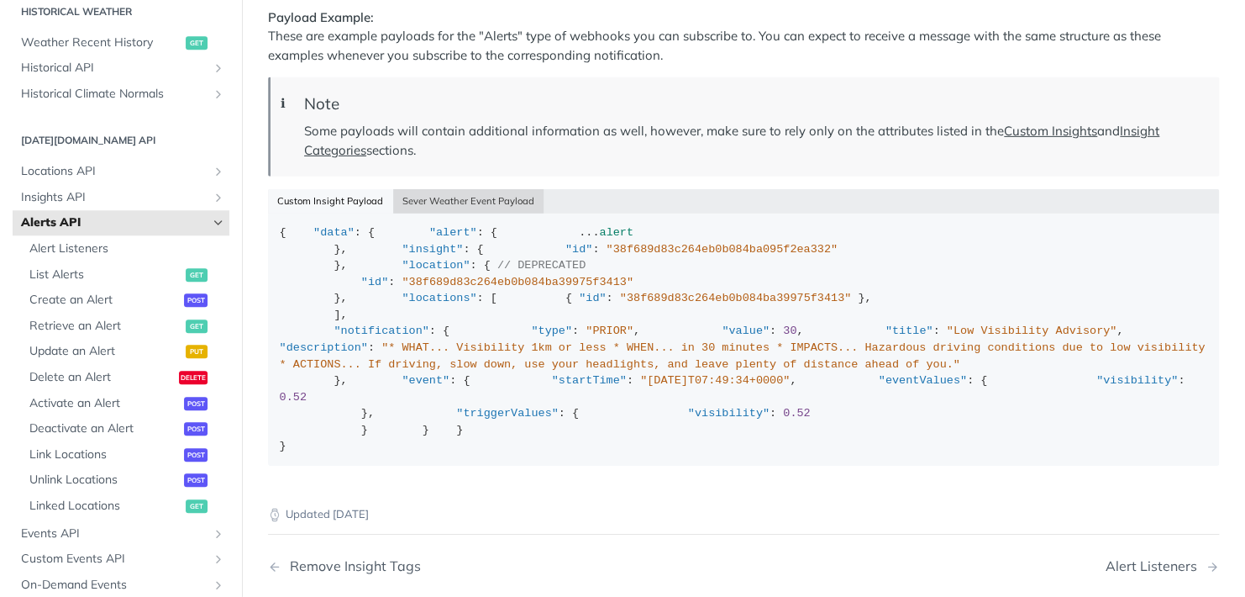
click at [419, 213] on button "Sever Weather Event Payload" at bounding box center [468, 201] width 151 height 24
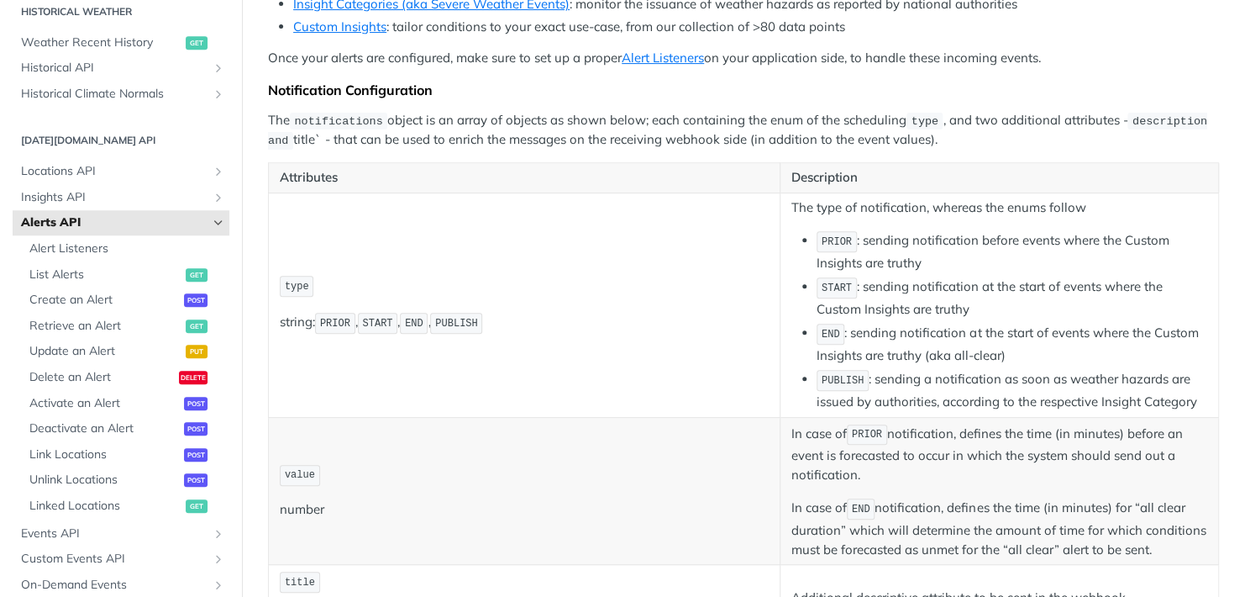
scroll to position [0, 0]
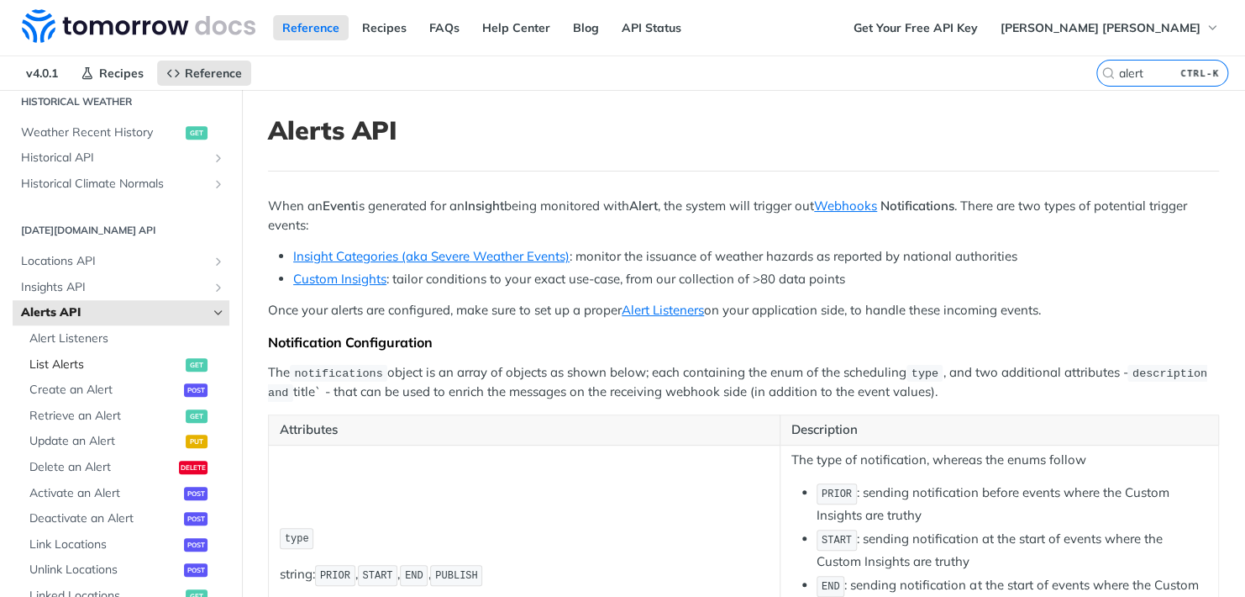
click at [98, 370] on span "List Alerts" at bounding box center [105, 364] width 152 height 17
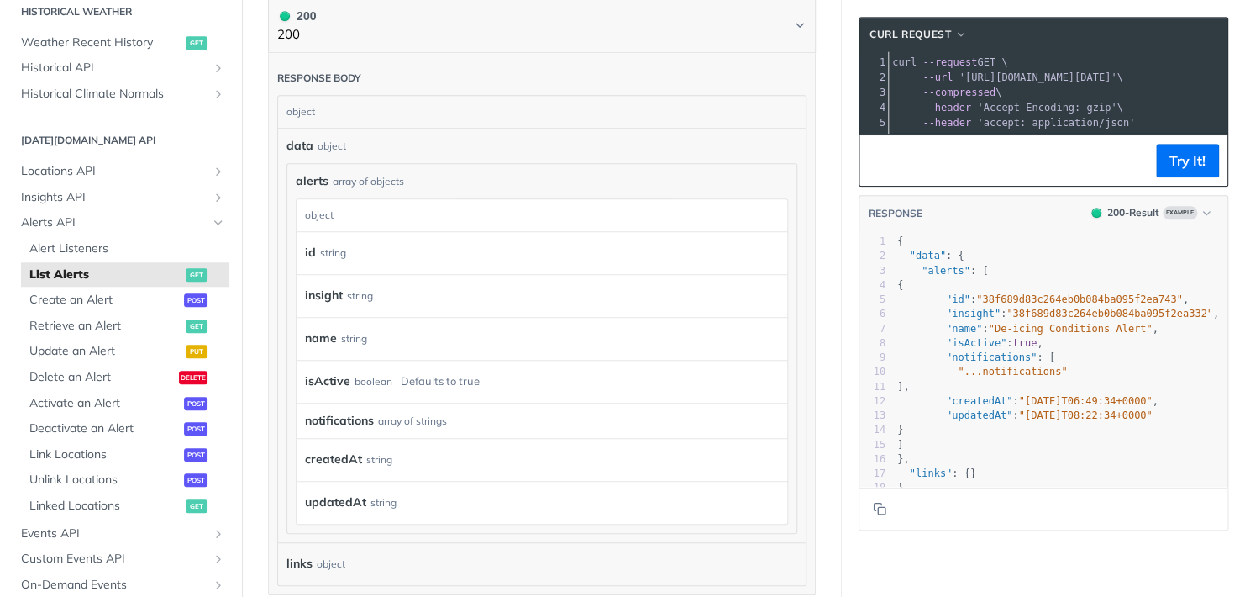
scroll to position [420, 0]
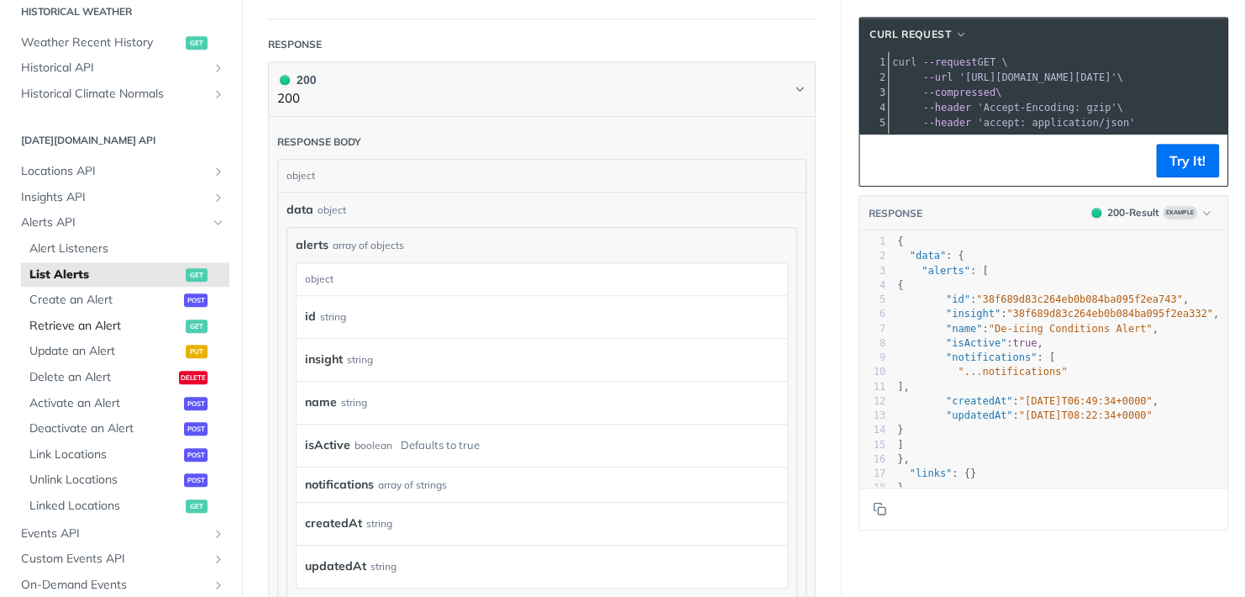
click at [142, 330] on span "Retrieve an Alert" at bounding box center [105, 326] width 152 height 17
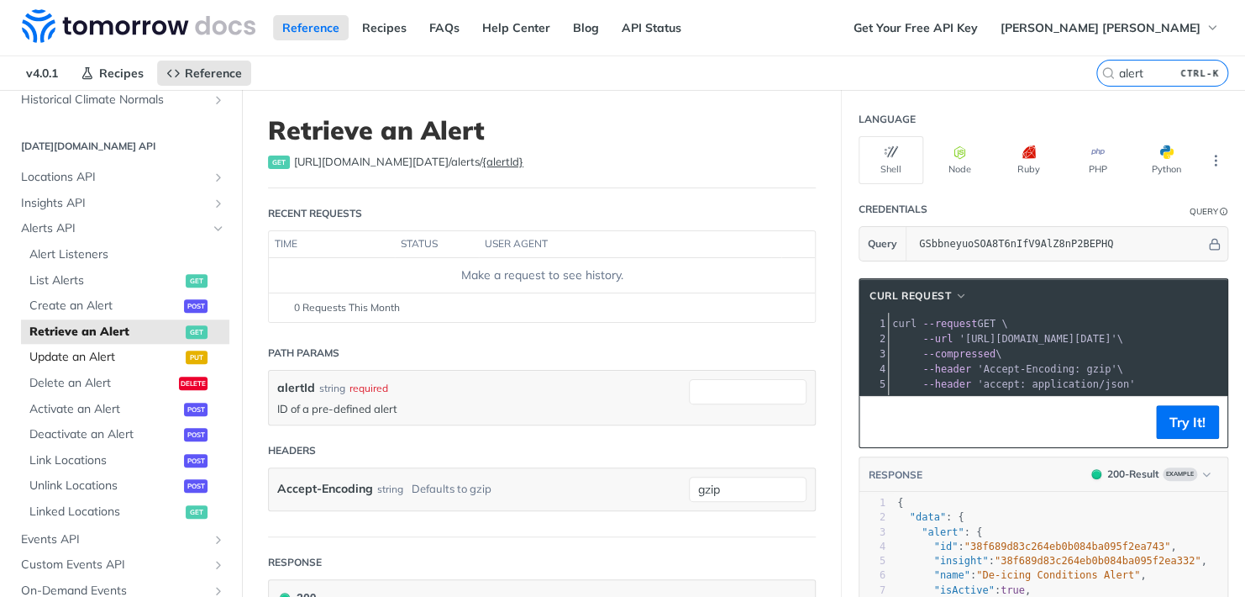
scroll to position [773, 0]
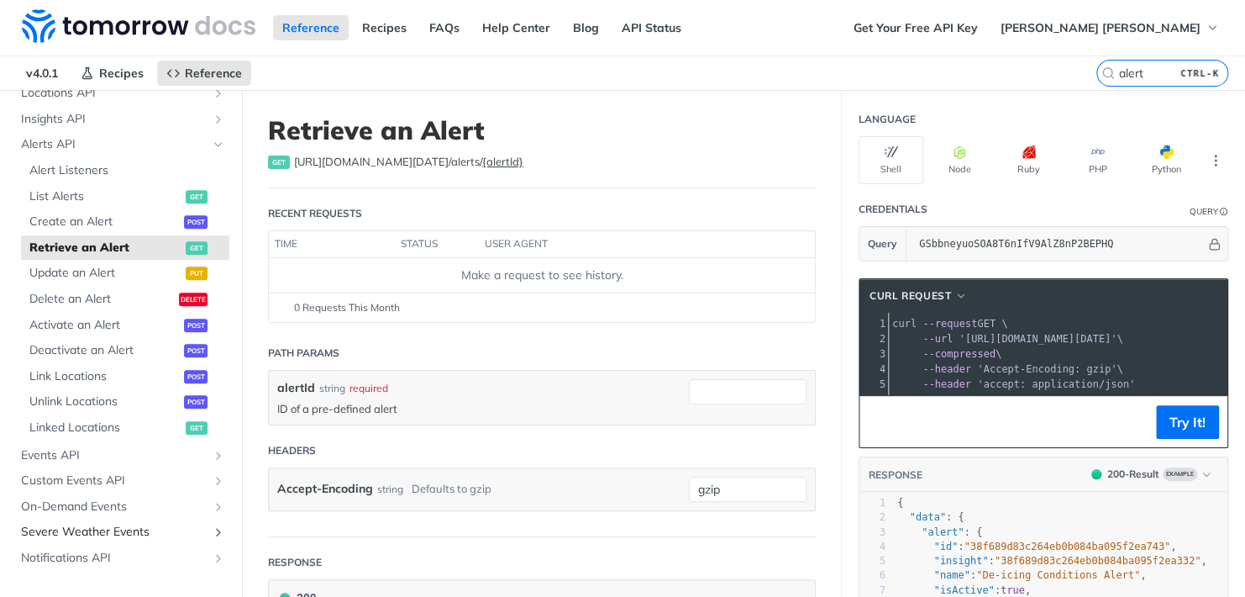
click at [96, 535] on span "Severe Weather Events" at bounding box center [114, 532] width 187 height 17
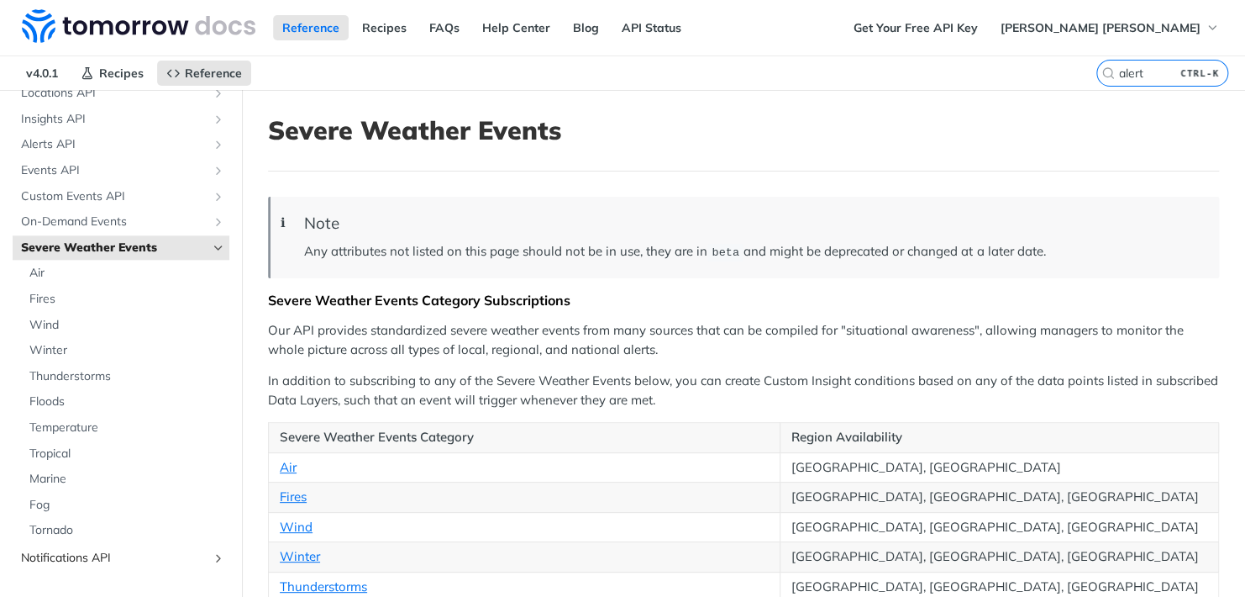
click at [102, 560] on span "Notifications API" at bounding box center [114, 558] width 187 height 17
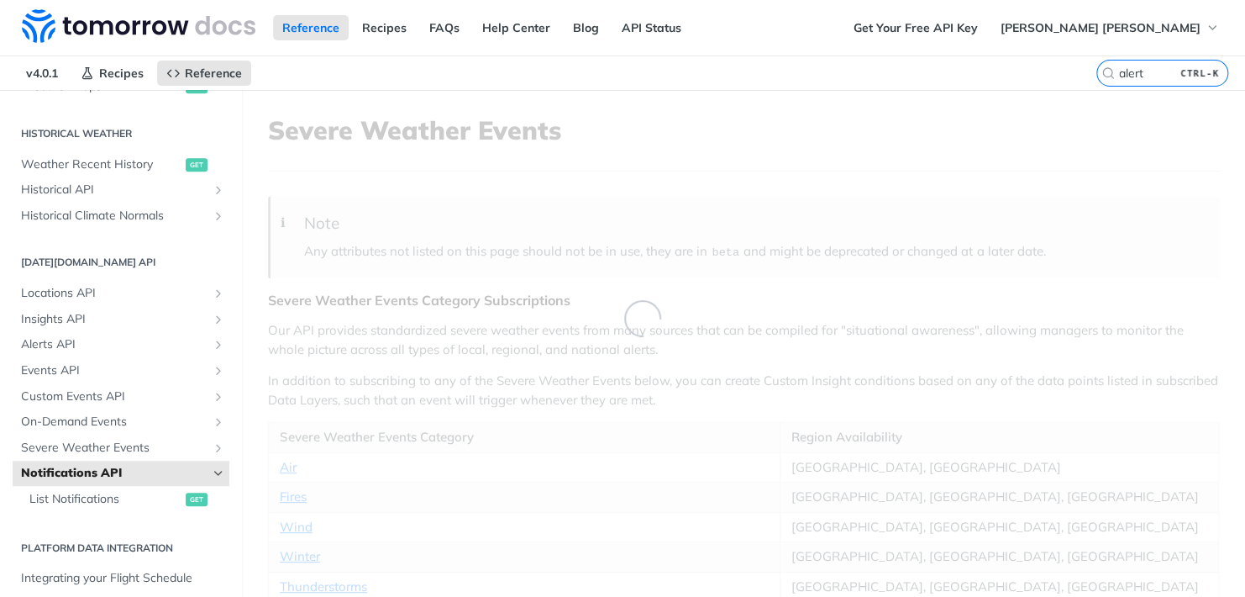
scroll to position [572, 0]
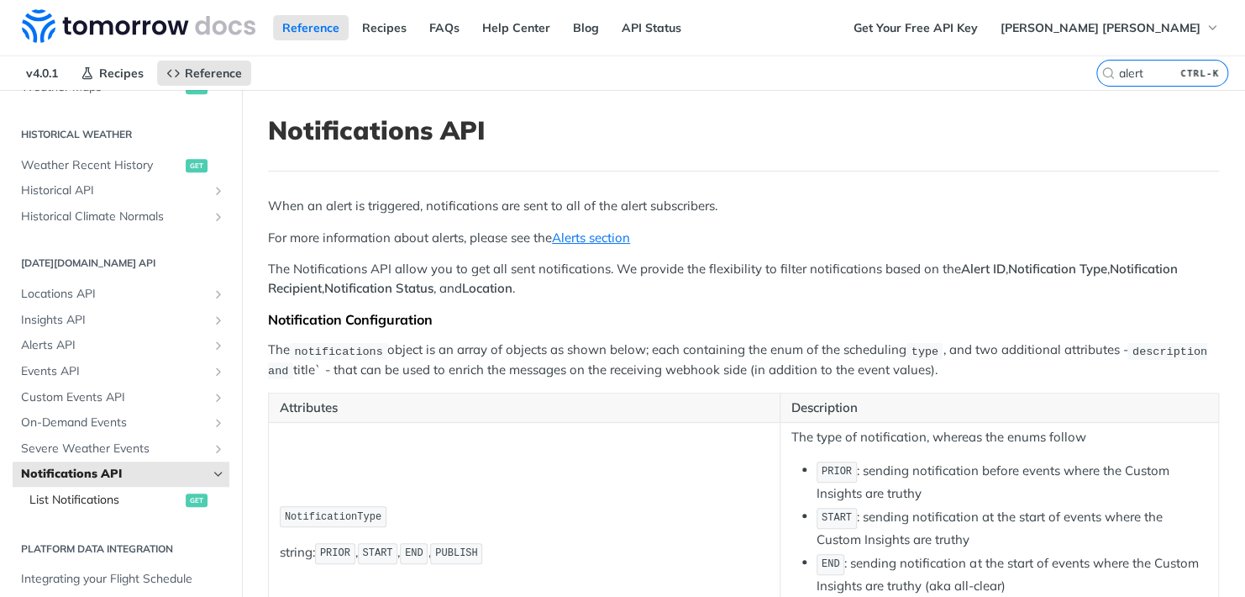
click at [102, 499] on span "List Notifications" at bounding box center [105, 500] width 152 height 17
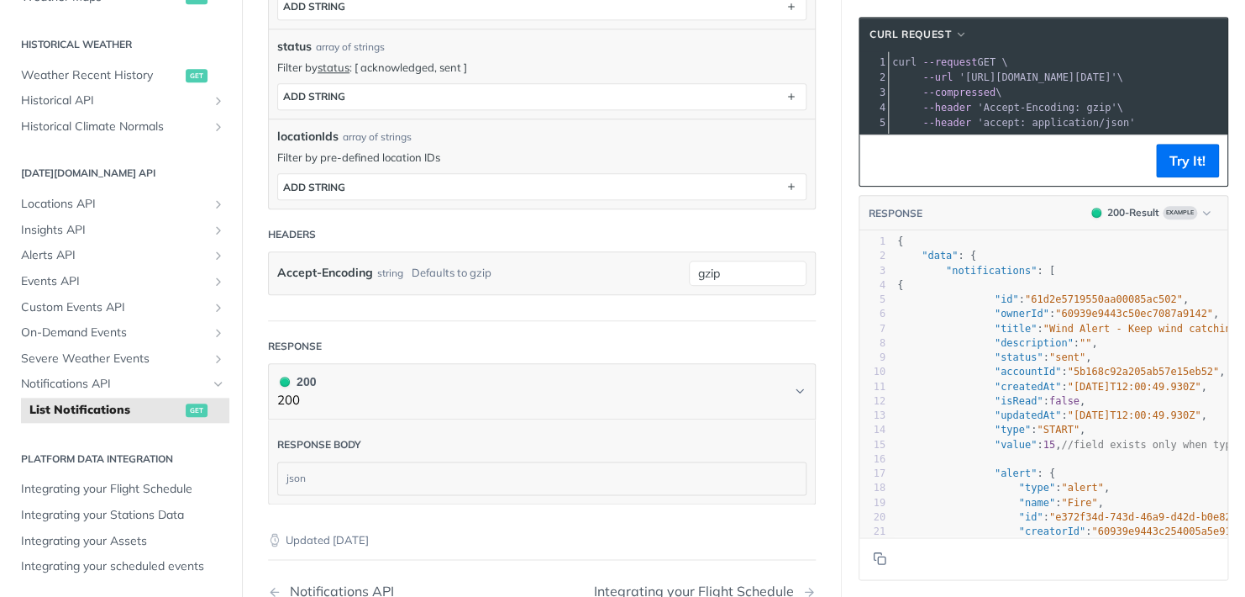
scroll to position [756, 0]
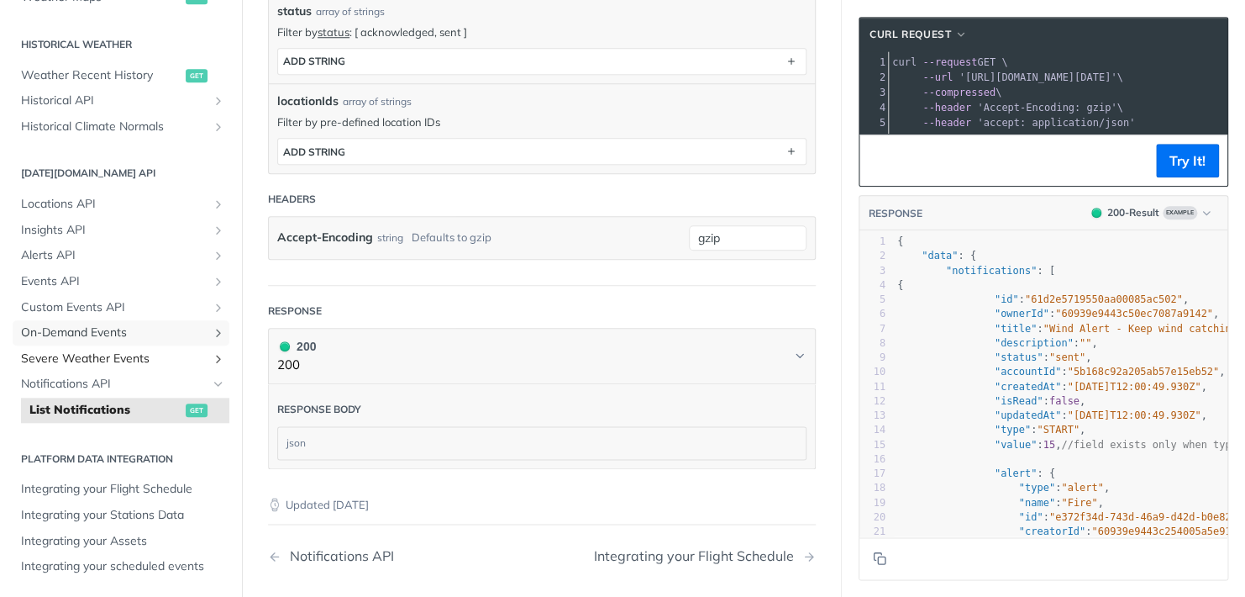
click at [112, 345] on link "On-Demand Events" at bounding box center [121, 332] width 217 height 25
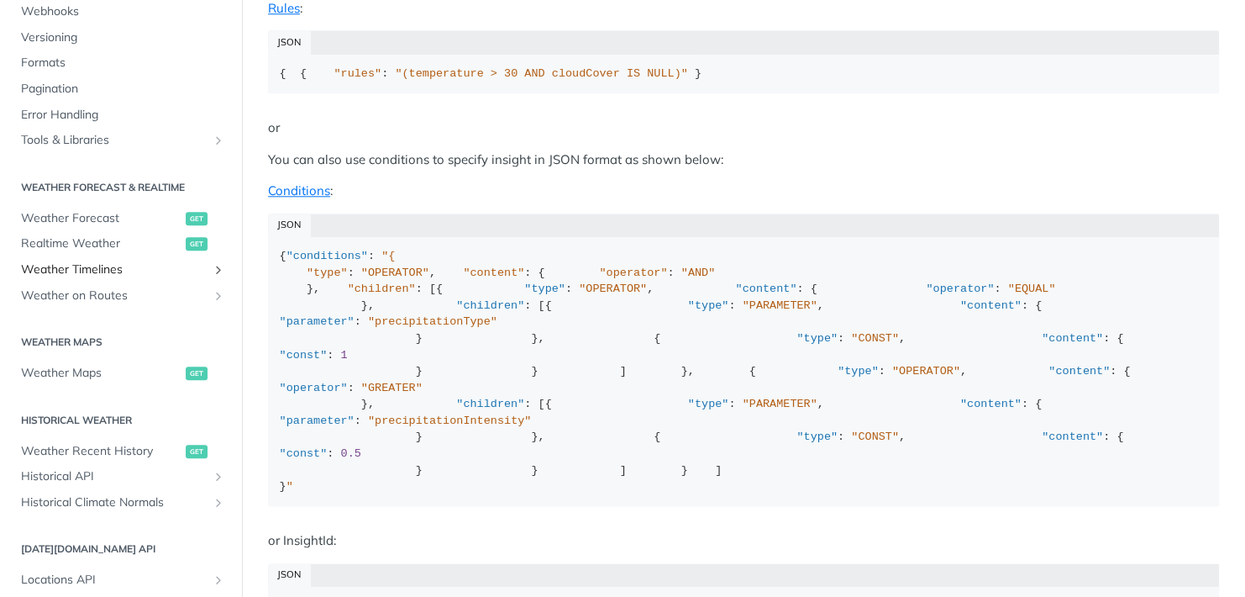
scroll to position [152, 0]
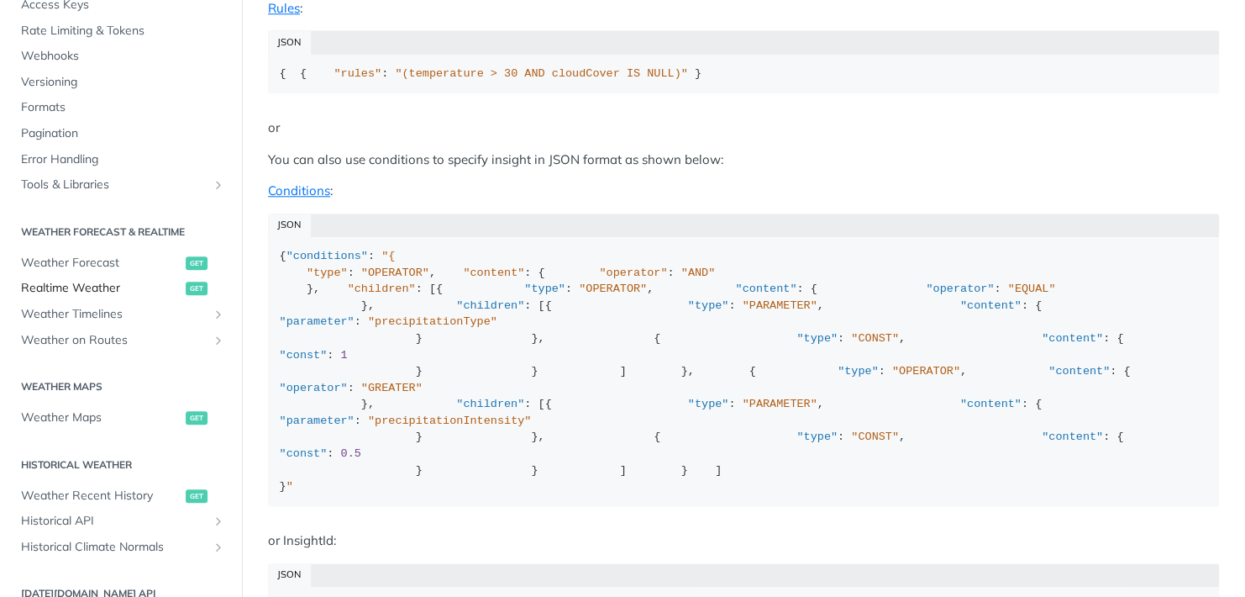
click at [120, 289] on span "Realtime Weather" at bounding box center [101, 288] width 161 height 17
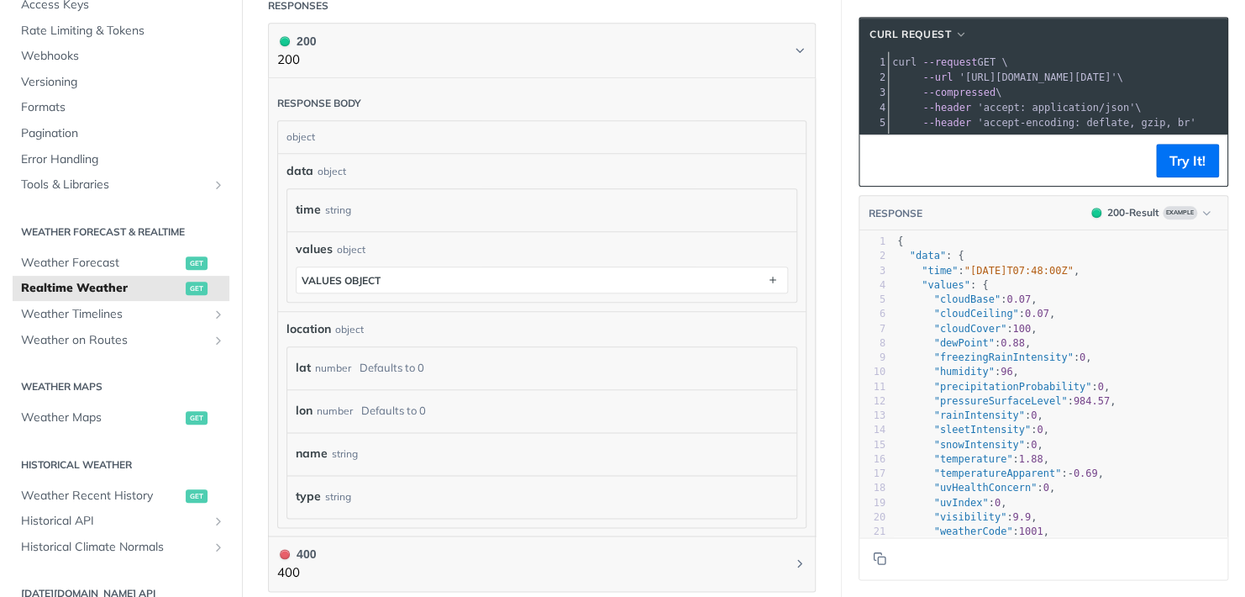
scroll to position [756, 0]
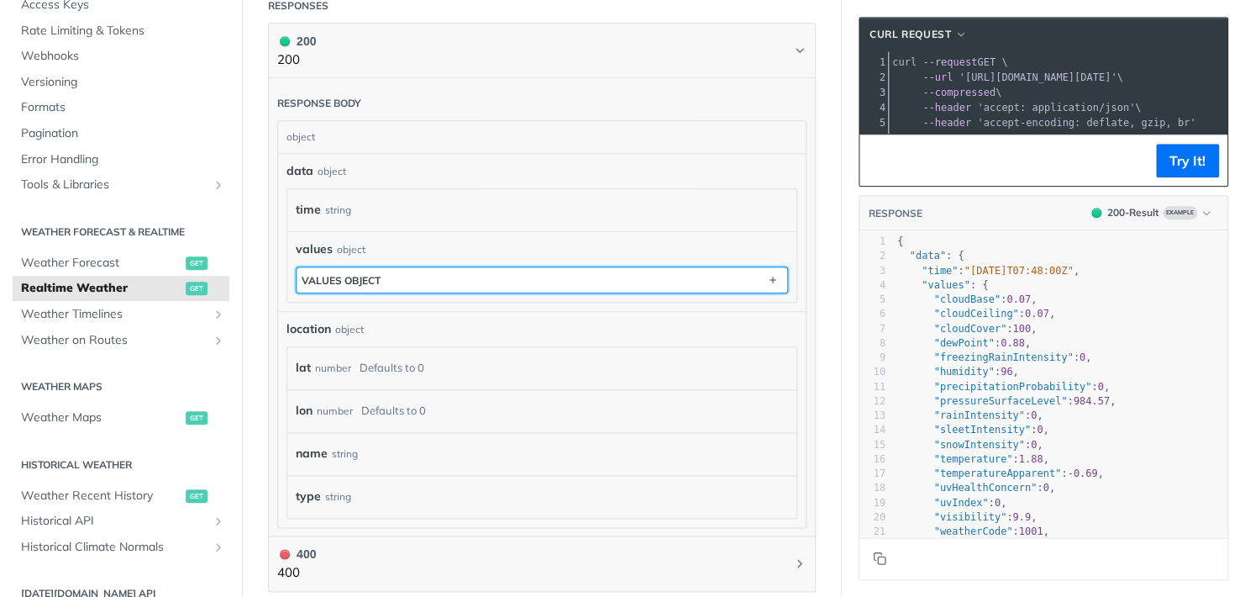
click at [349, 287] on div "values object" at bounding box center [341, 280] width 79 height 13
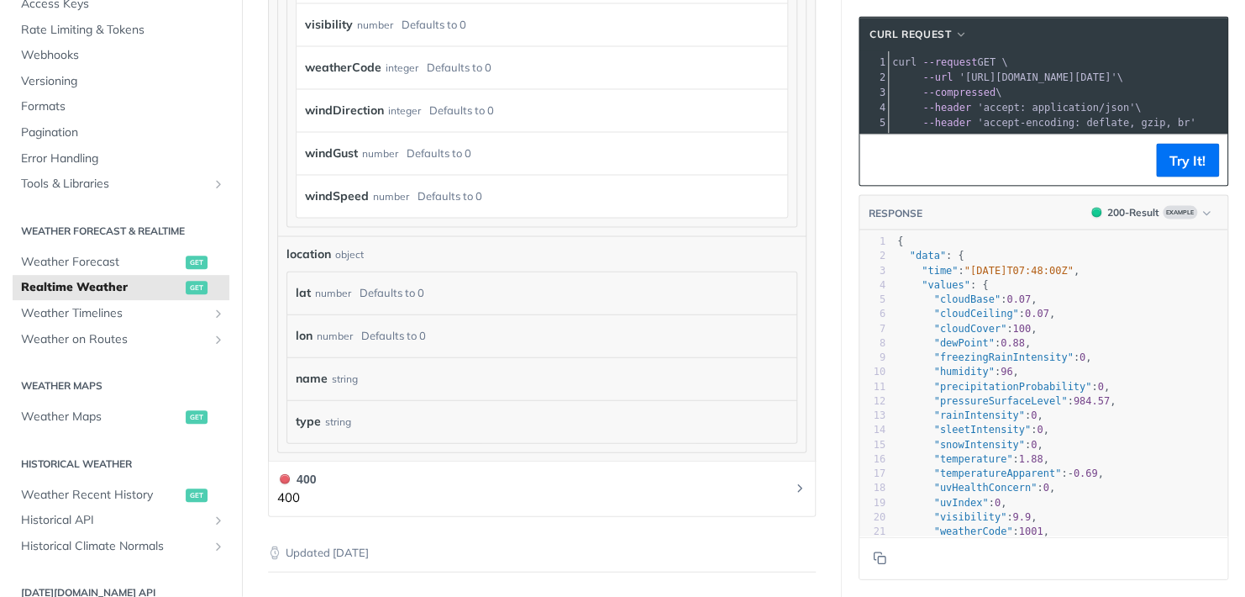
scroll to position [1681, 0]
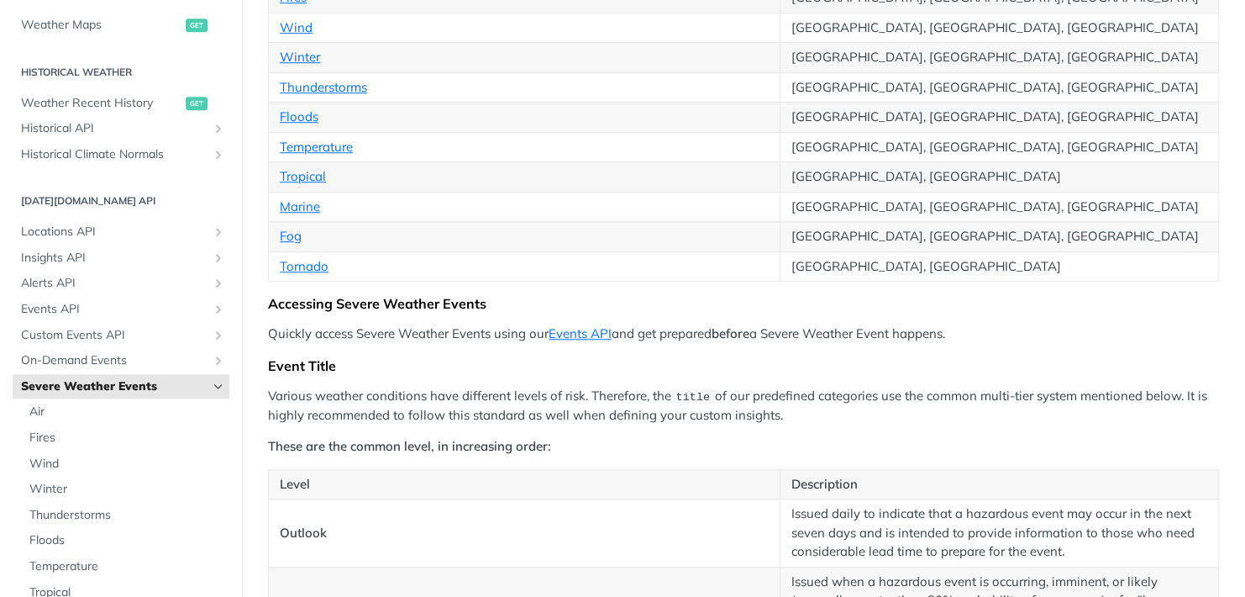
scroll to position [504, 0]
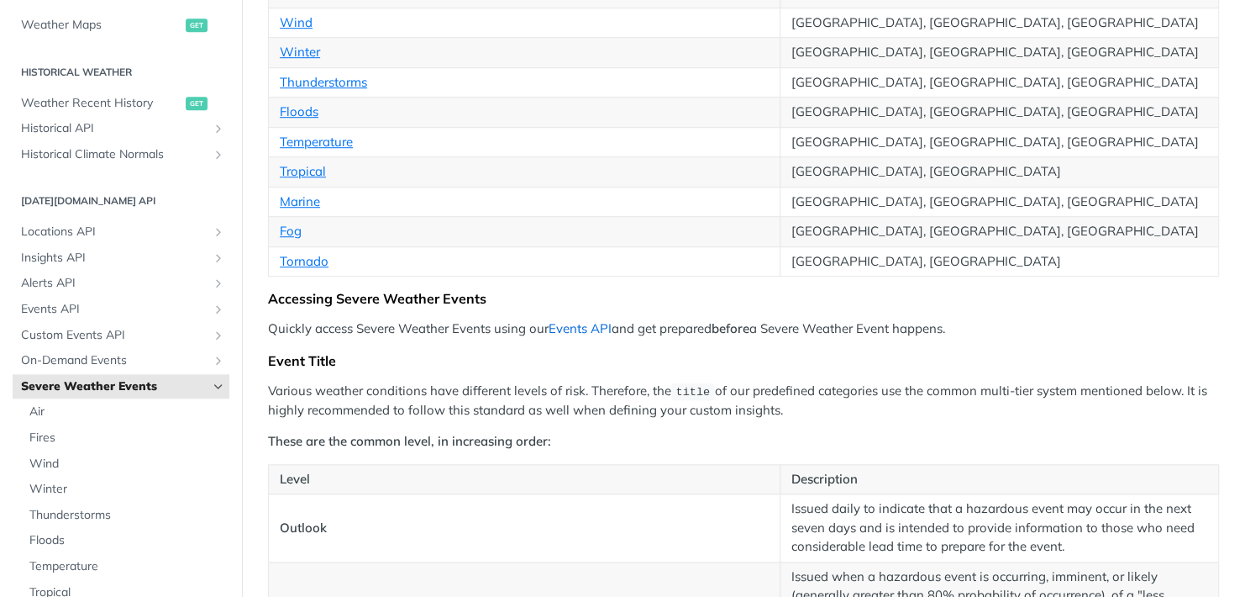
click at [592, 320] on link "Events API" at bounding box center [580, 328] width 63 height 16
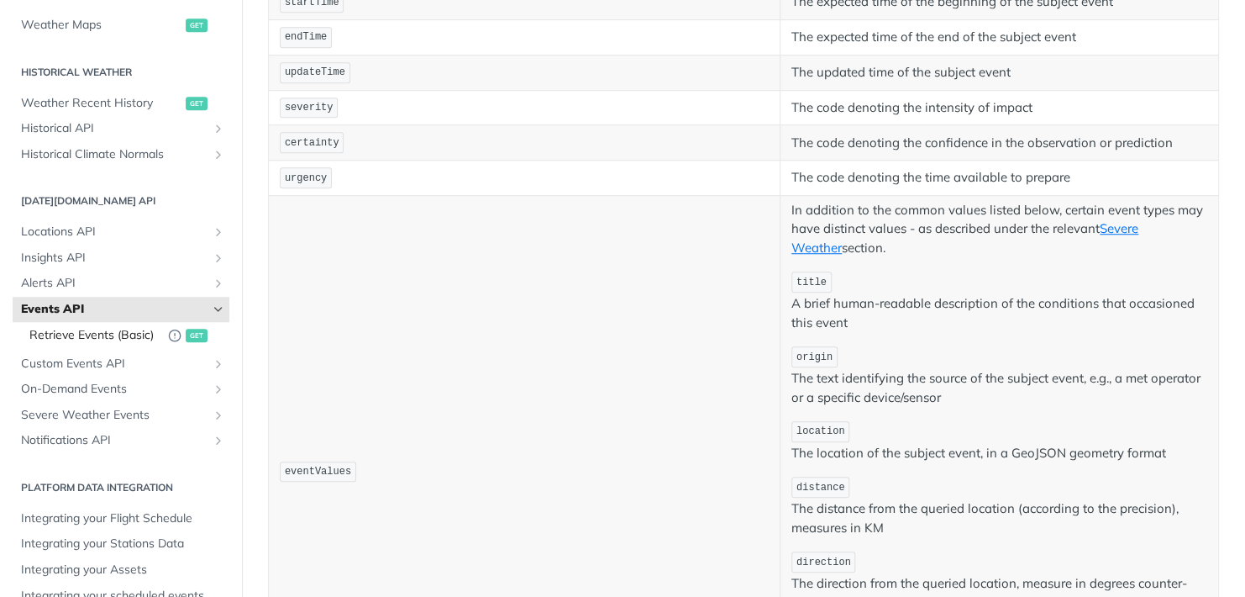
click at [130, 335] on span "Retrieve Events (Basic)" at bounding box center [94, 335] width 130 height 17
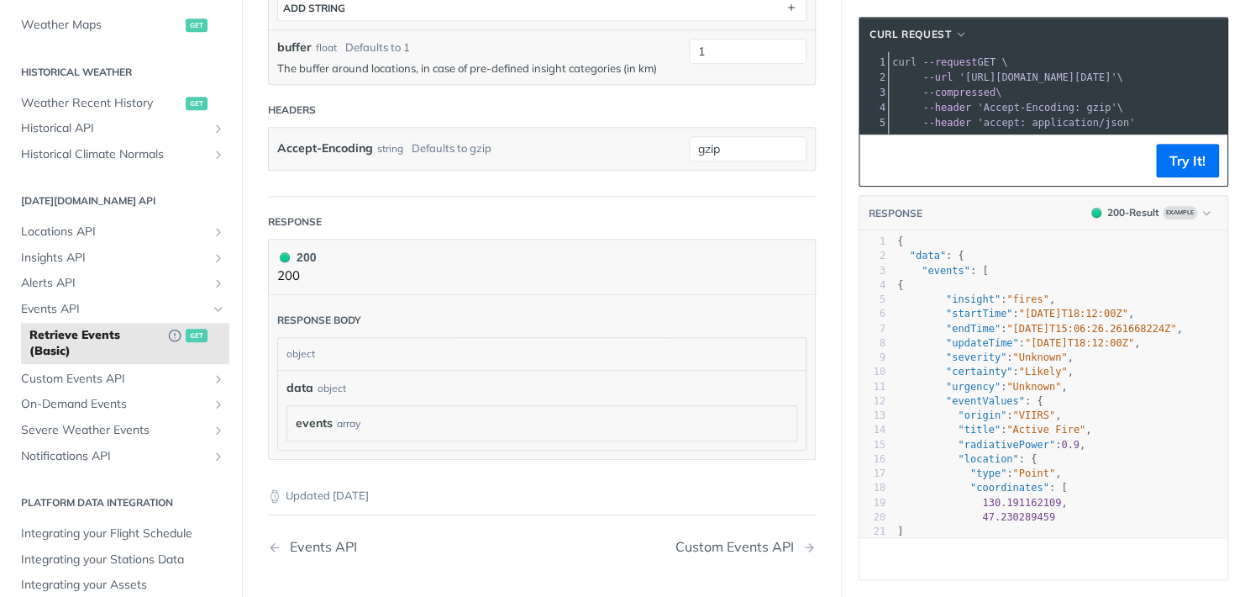
scroll to position [504, 0]
click at [365, 345] on div "object" at bounding box center [540, 354] width 524 height 32
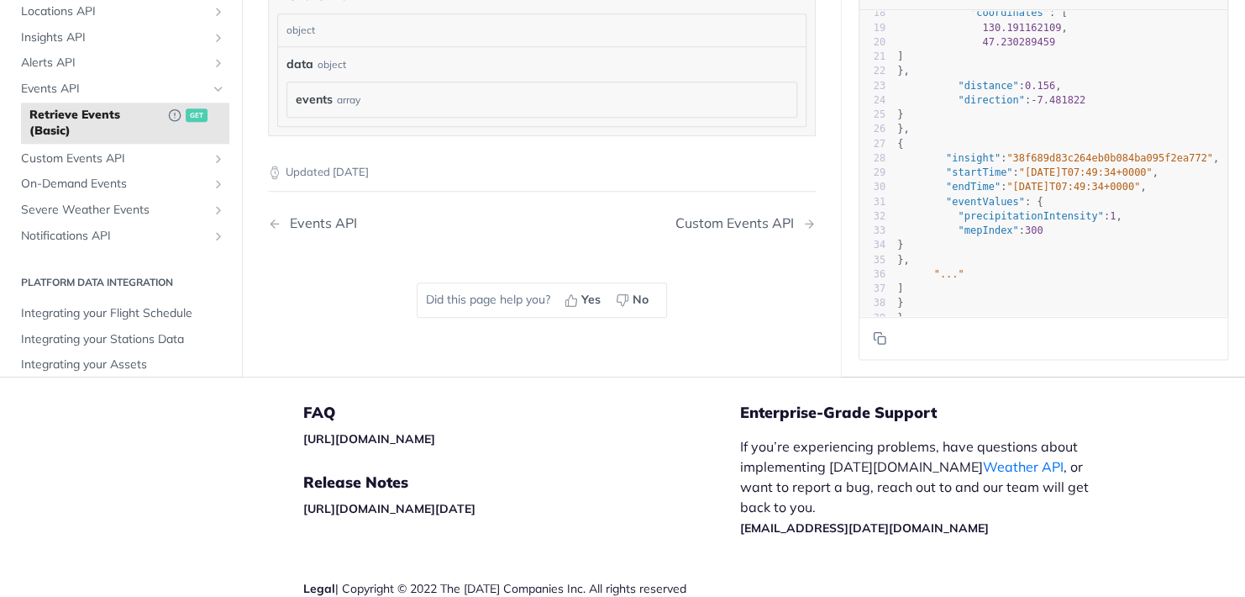
scroll to position [840, 0]
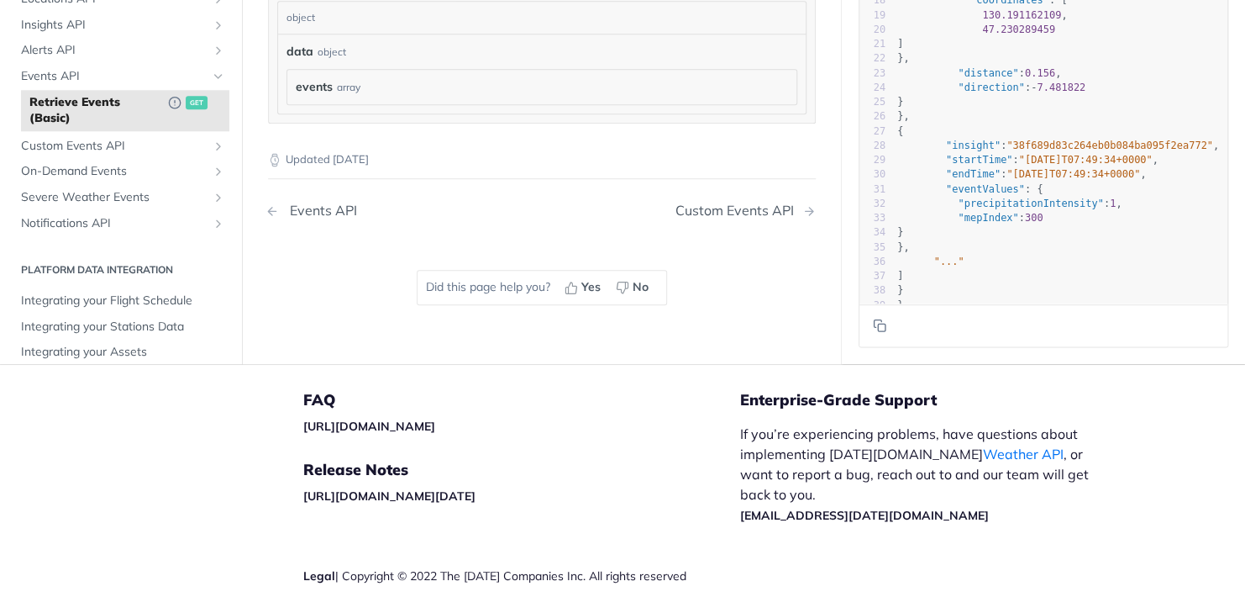
click at [330, 210] on div "Events API" at bounding box center [320, 211] width 76 height 16
